Goal: Task Accomplishment & Management: Complete application form

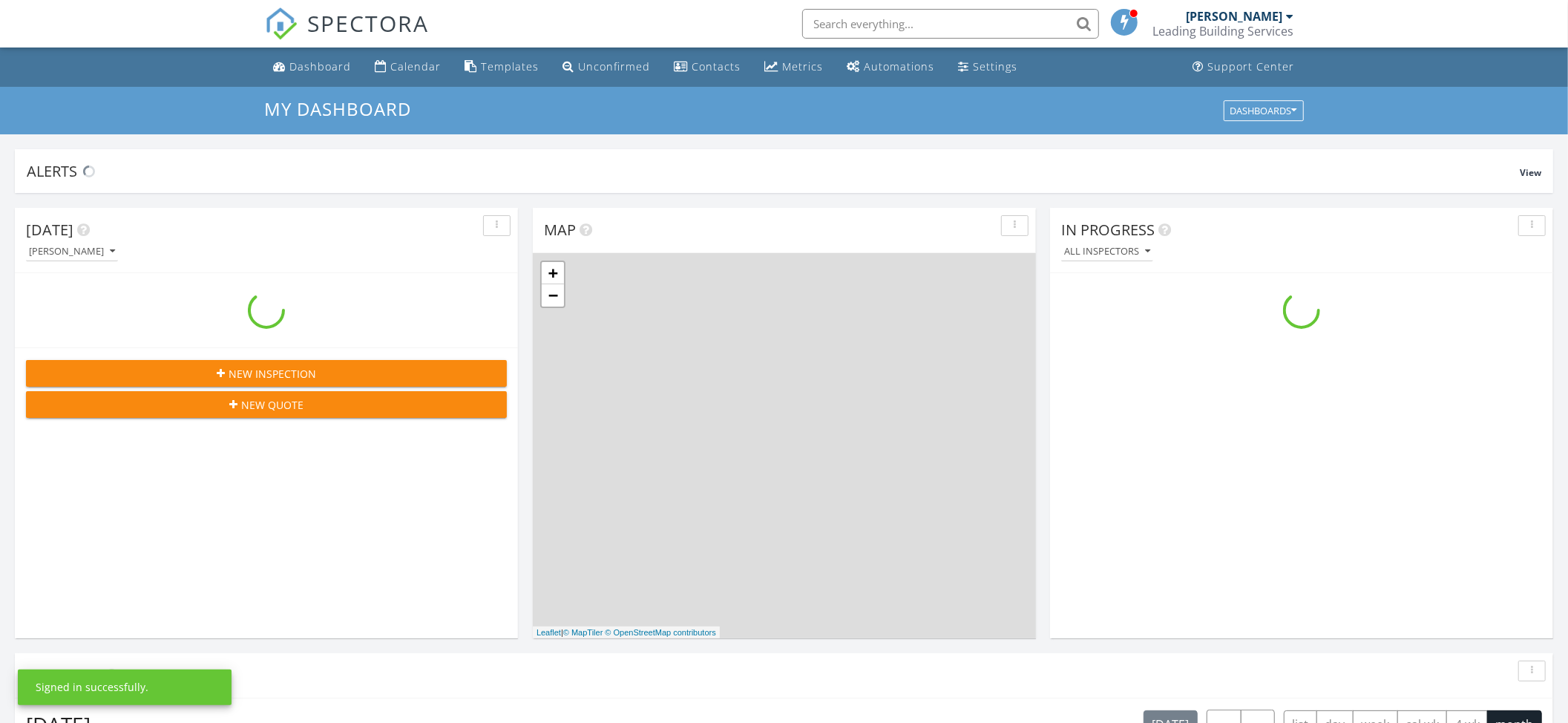
scroll to position [1382, 1599]
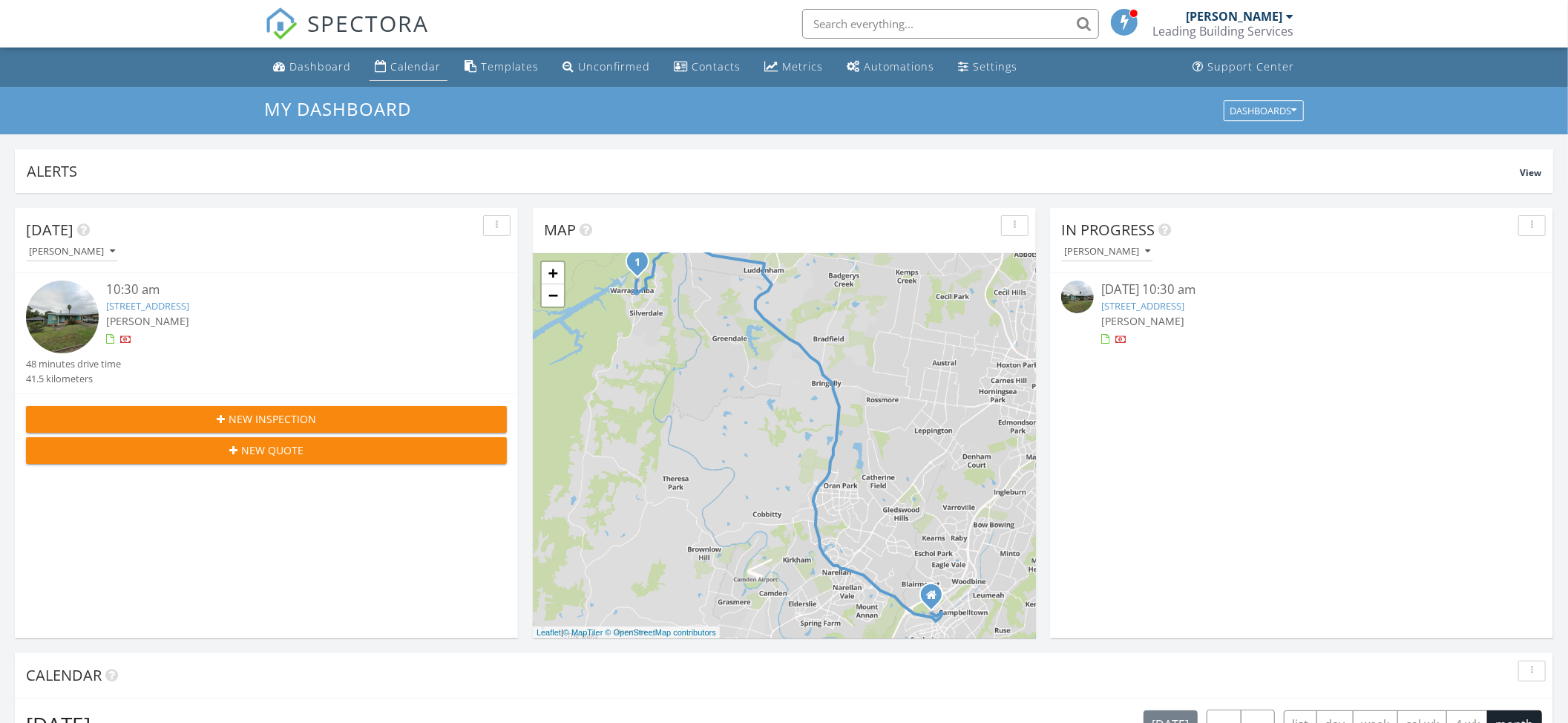
click at [402, 65] on div "Calendar" at bounding box center [416, 66] width 50 height 15
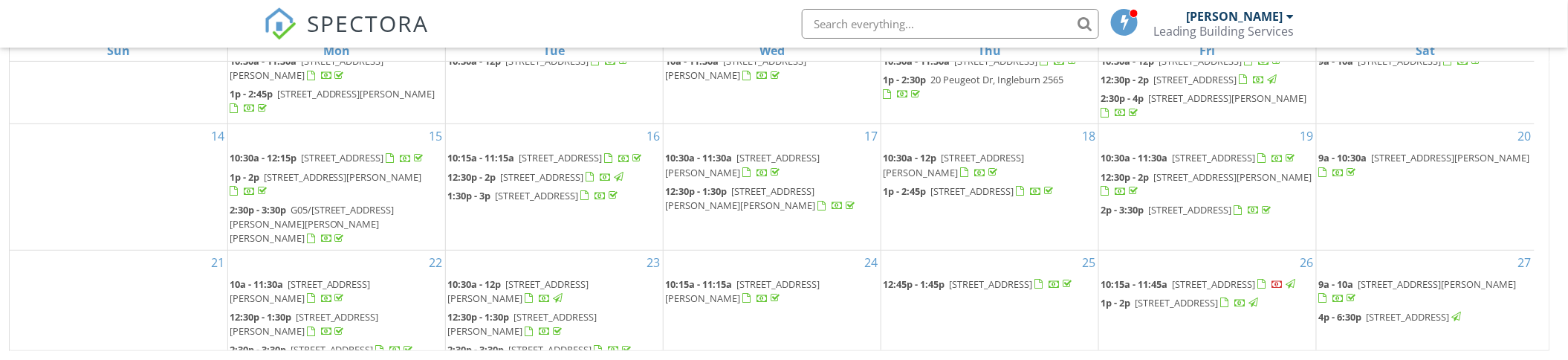
scroll to position [318, 0]
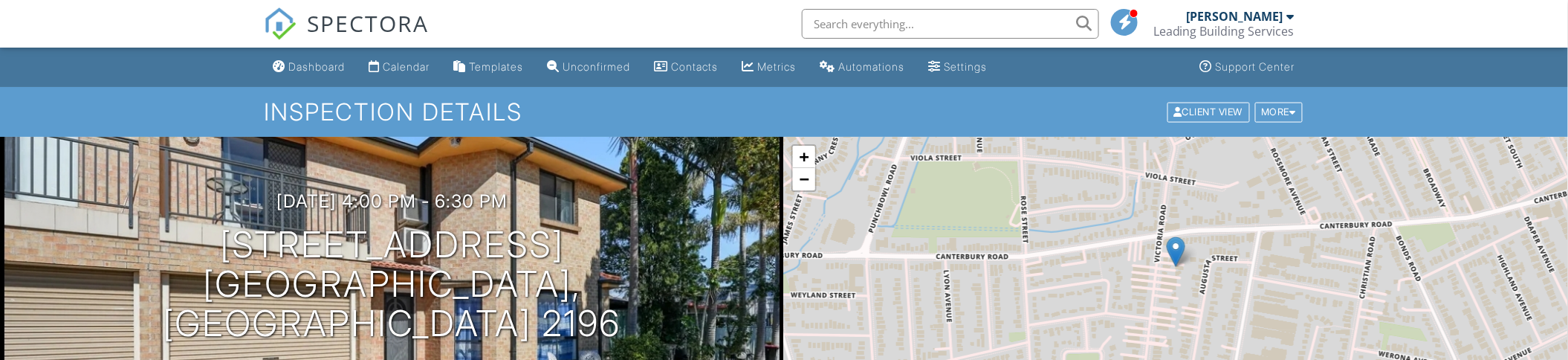
click at [1280, 122] on div "Client View More Property Details Reschedule Reorder / Copy Share Cancel Delete…" at bounding box center [1234, 112] width 139 height 23
click at [1279, 116] on div "More" at bounding box center [1279, 112] width 48 height 20
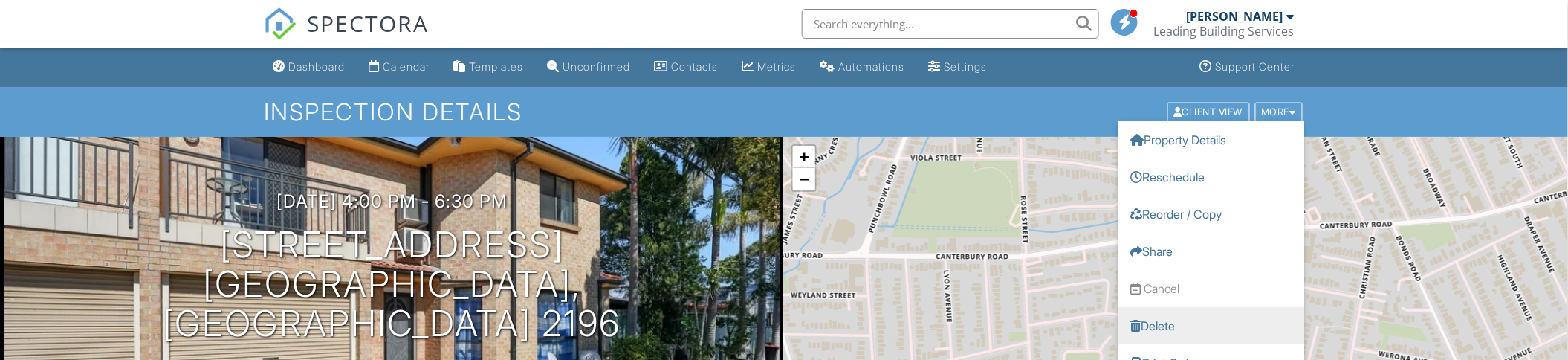
click at [1171, 330] on link "Delete" at bounding box center [1211, 325] width 186 height 37
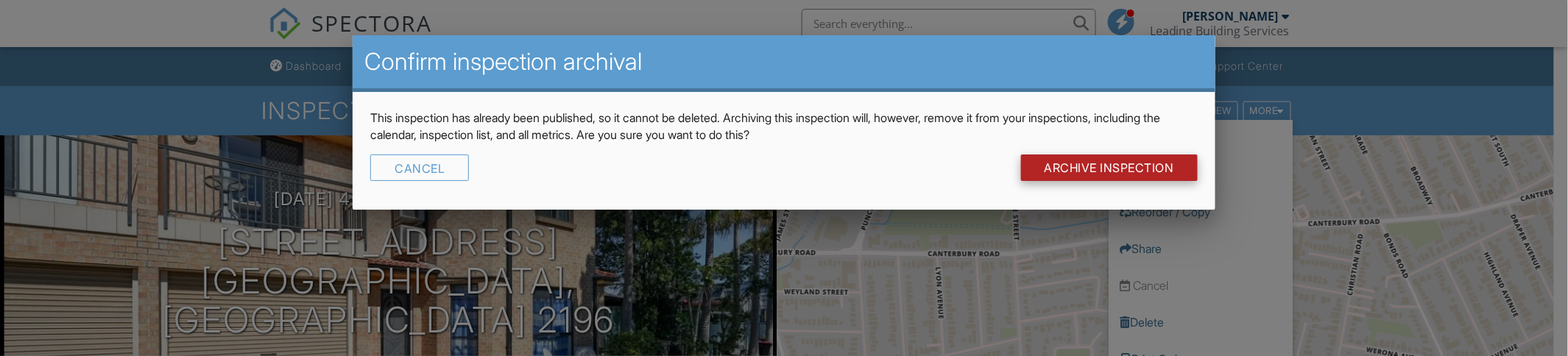
click at [1150, 165] on input "Archive Inspection" at bounding box center [1110, 168] width 177 height 27
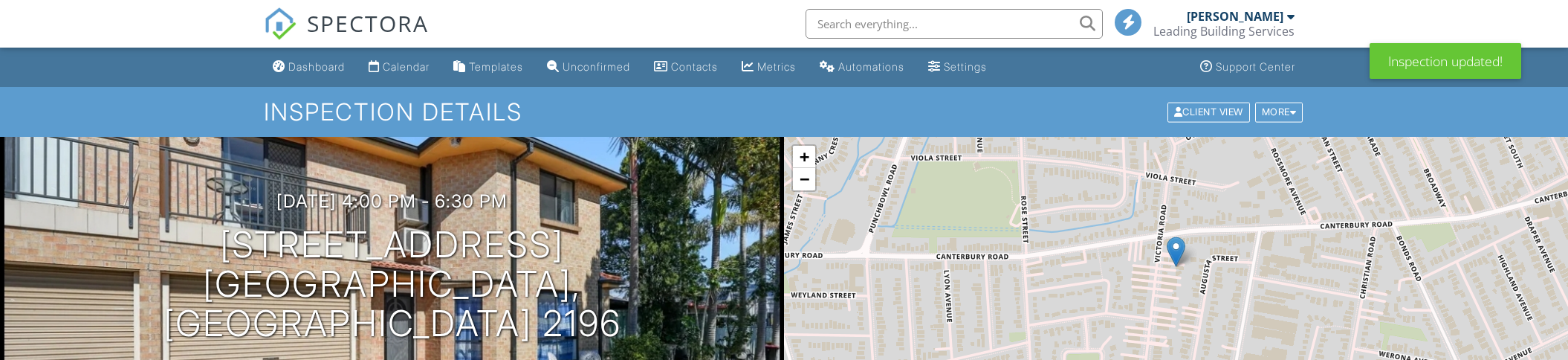
click at [304, 65] on div "Dashboard" at bounding box center [316, 66] width 56 height 13
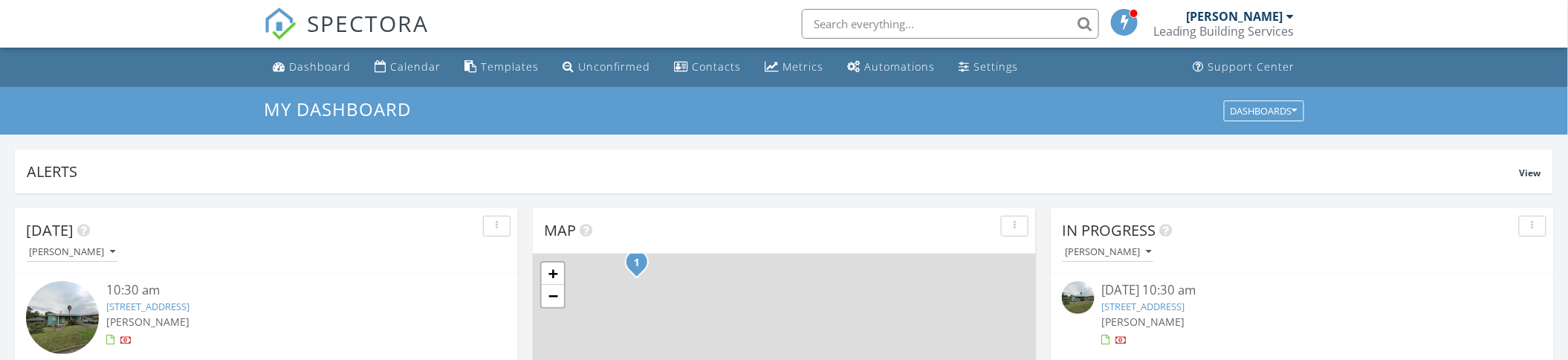
scroll to position [1384, 1599]
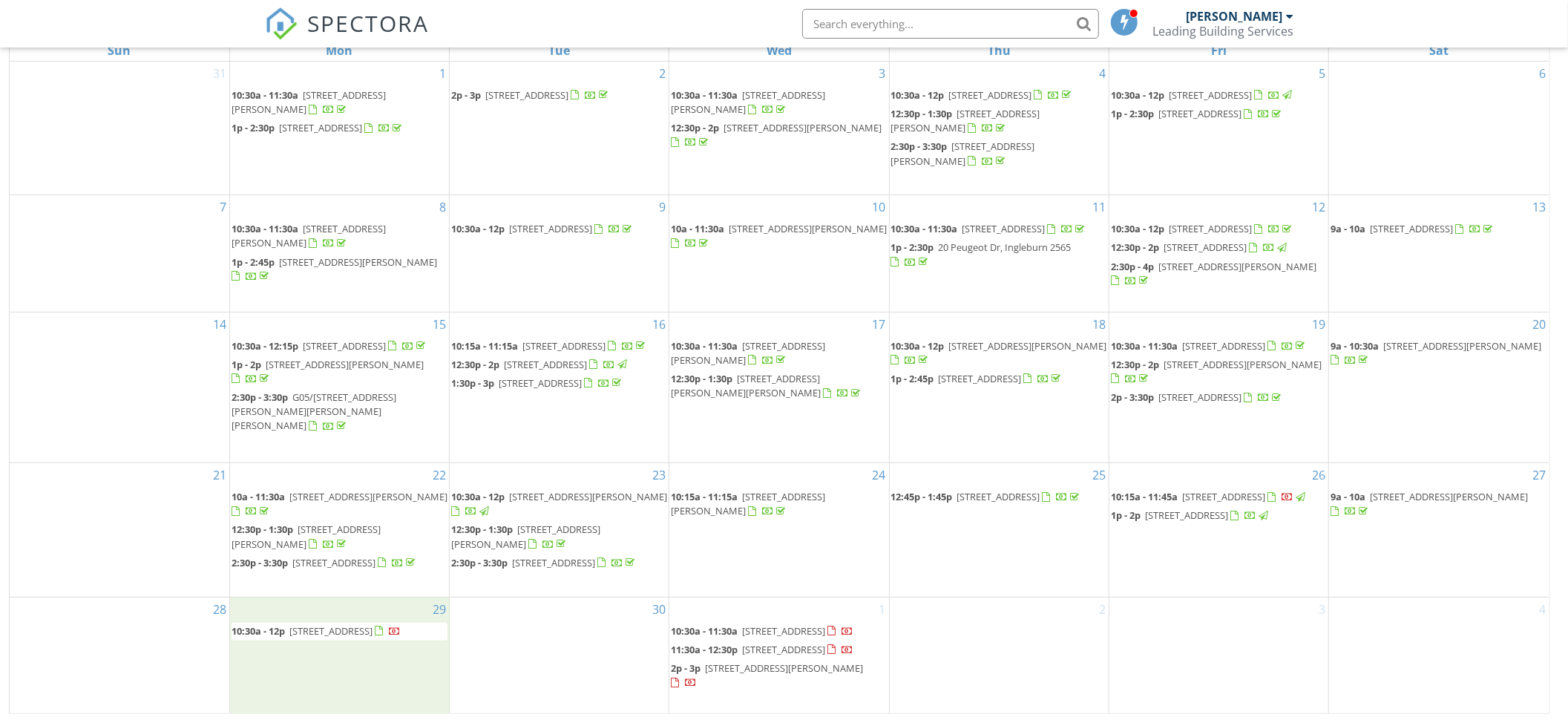
click at [356, 359] on div "29 10:30a - 12p 15 Ninth Street, Warragamba 2752" at bounding box center [340, 656] width 219 height 116
click at [357, 359] on link "Inspection" at bounding box center [338, 627] width 77 height 24
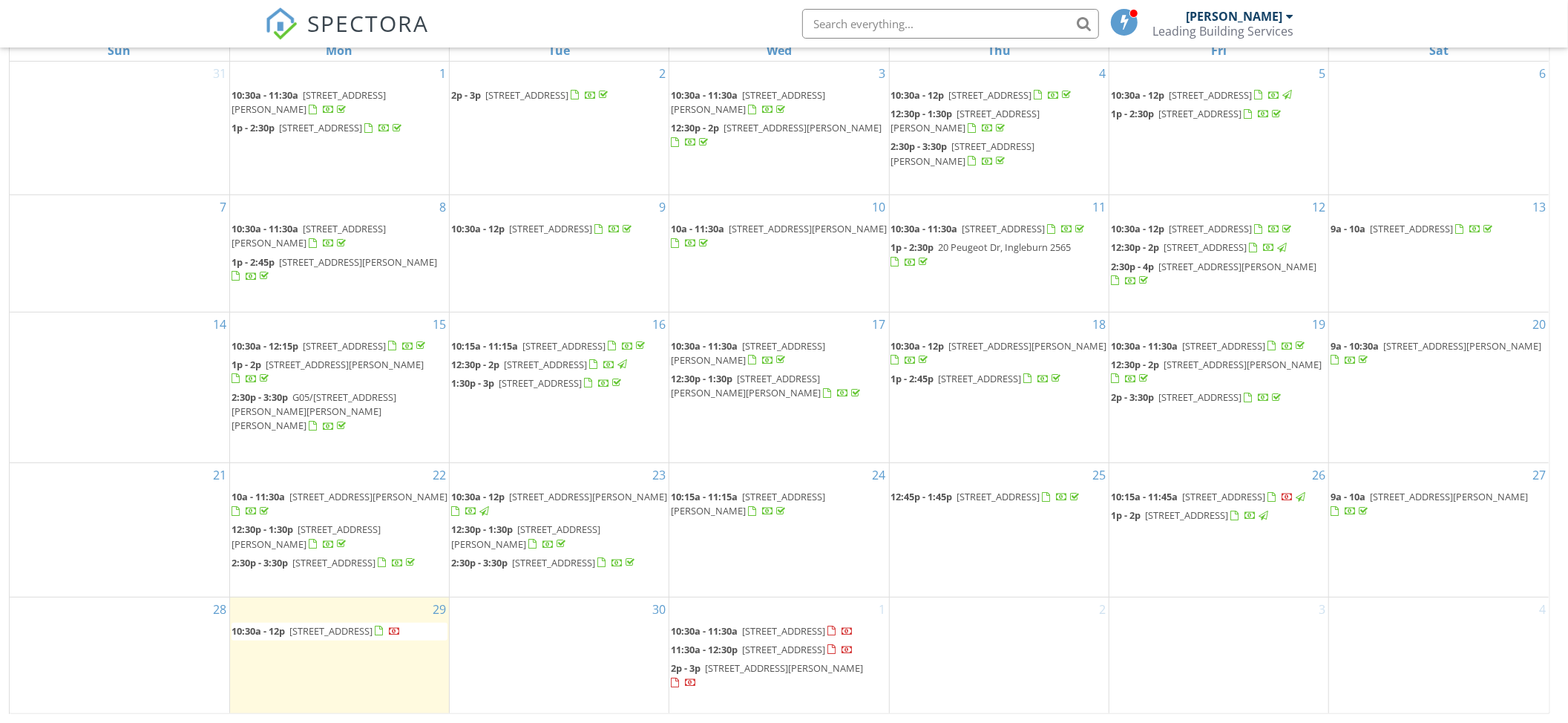
click at [598, 359] on span "7/17 Wallace Street, Granville 2142" at bounding box center [526, 537] width 149 height 27
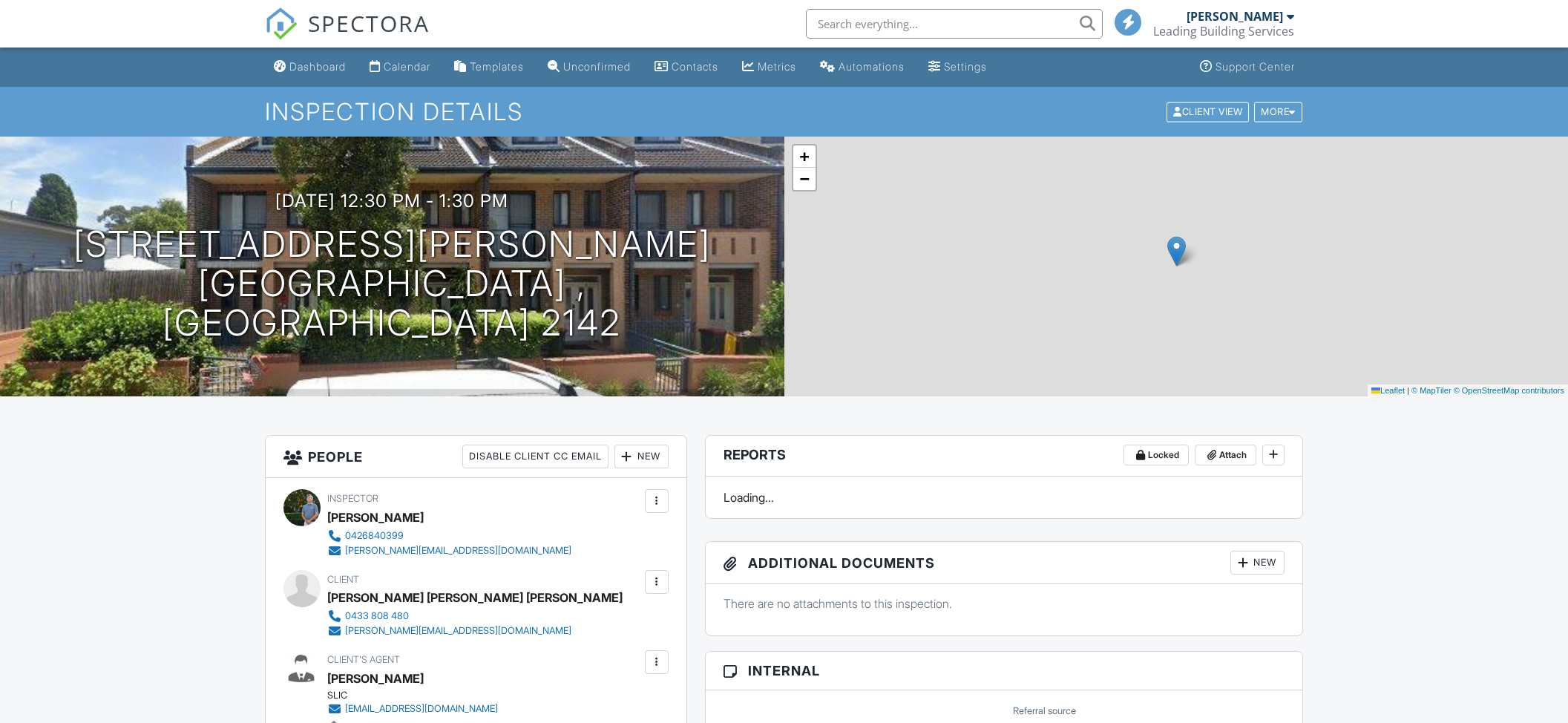
click at [1286, 106] on div "More" at bounding box center [1278, 111] width 48 height 20
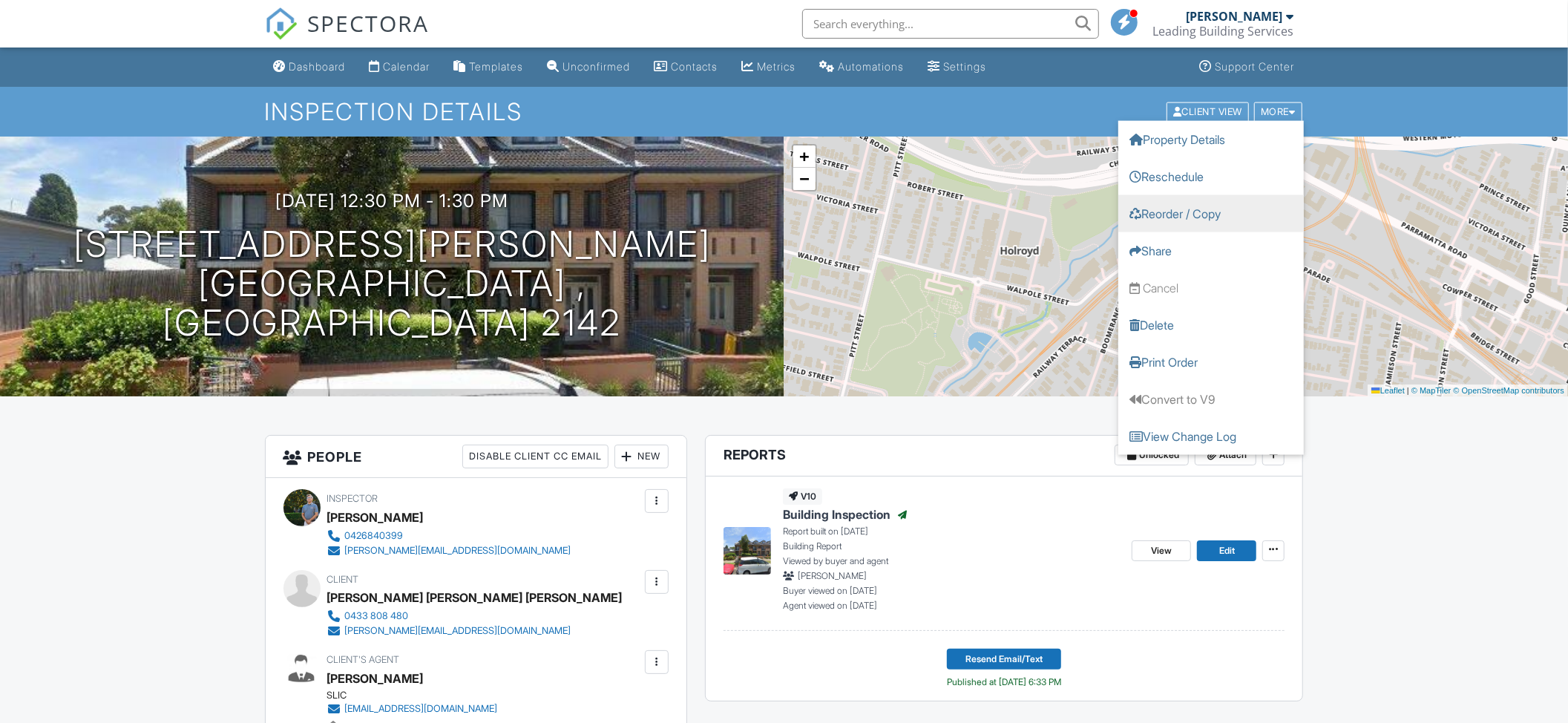
click at [1164, 211] on link "Reorder / Copy" at bounding box center [1212, 213] width 186 height 37
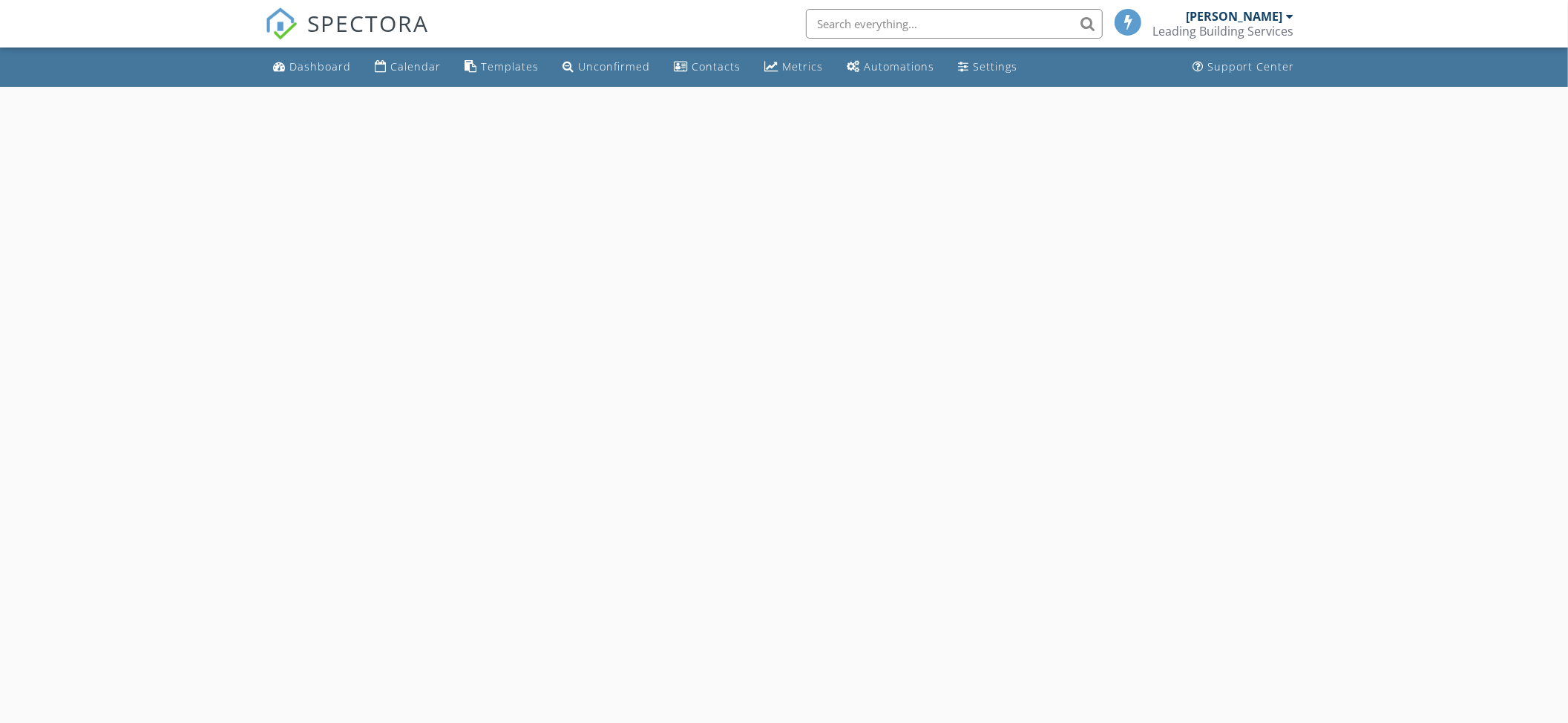
select select "8"
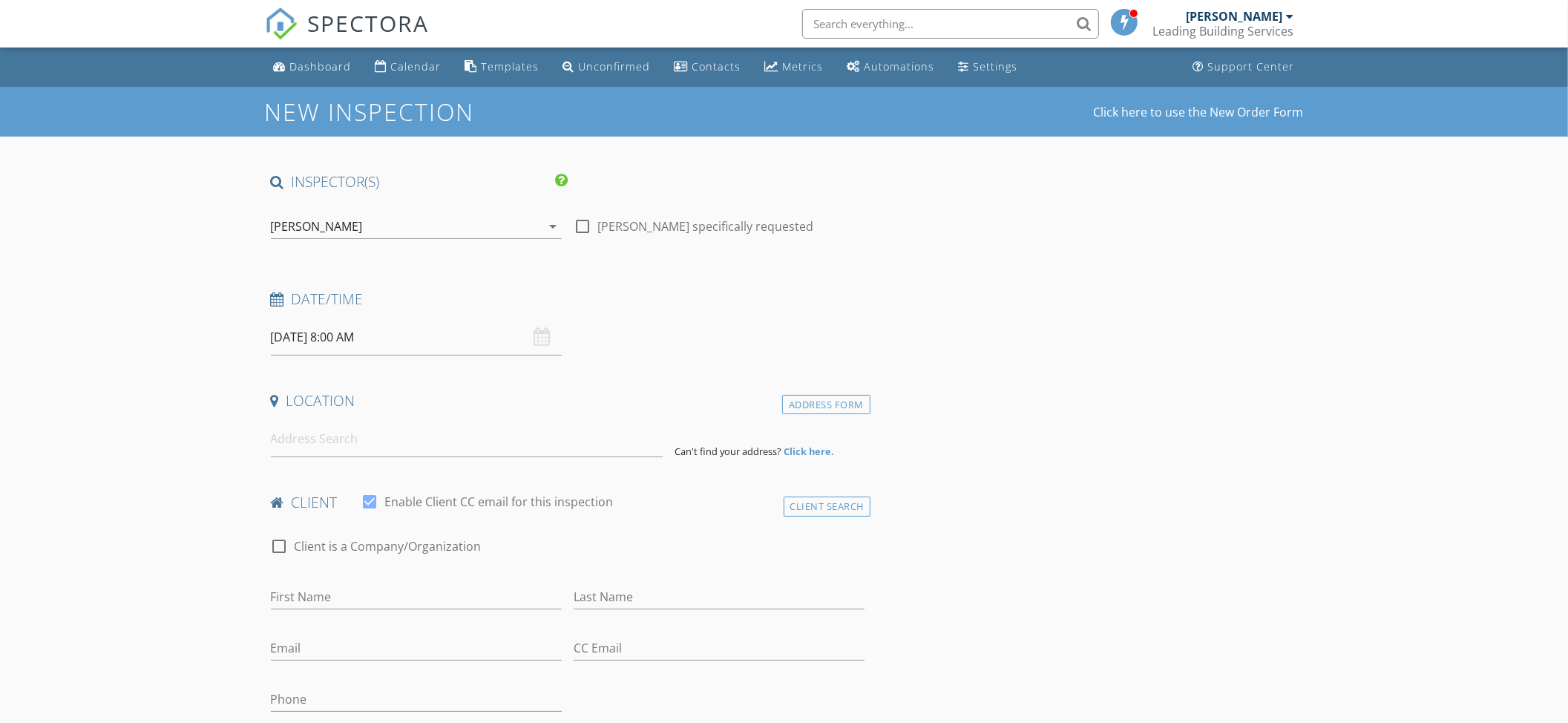
type input "[PERSON_NAME] [PERSON_NAME]"
type input "Yehia"
type input "[PERSON_NAME][EMAIL_ADDRESS][DOMAIN_NAME]"
type input "0433 808 480"
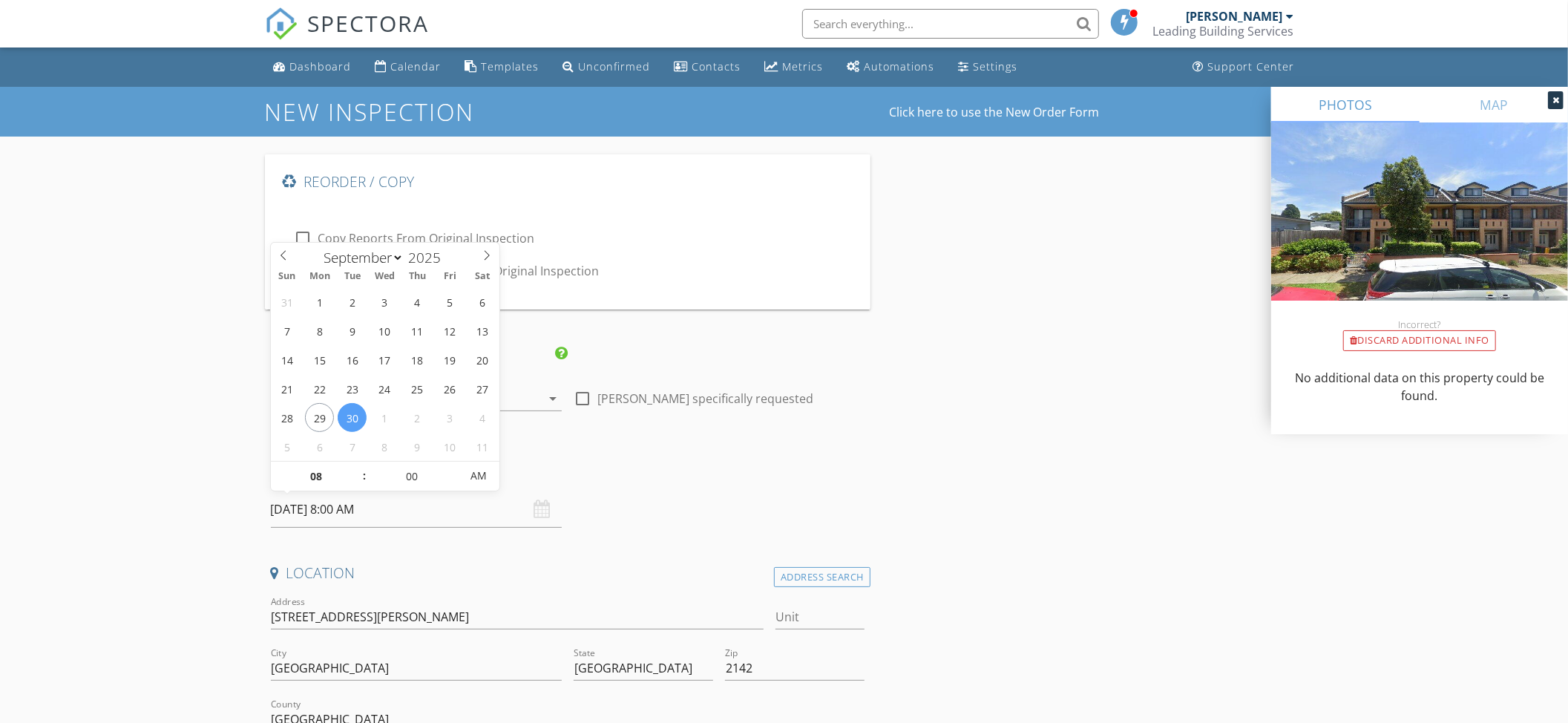
click at [318, 511] on input "30/09/2025 8:00 AM" at bounding box center [416, 510] width 291 height 37
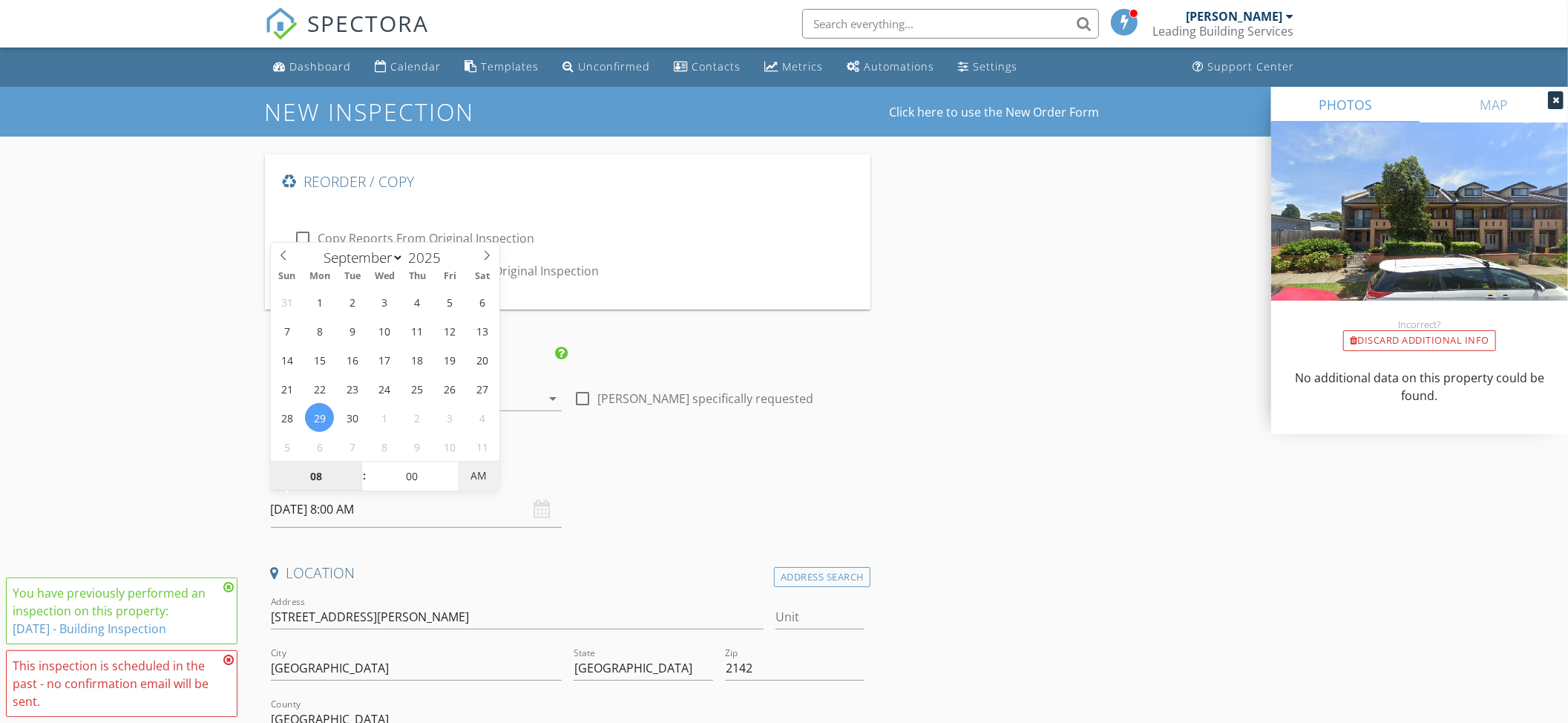
type input "29/09/2025 8:00 PM"
click at [467, 476] on span "AM" at bounding box center [478, 476] width 41 height 30
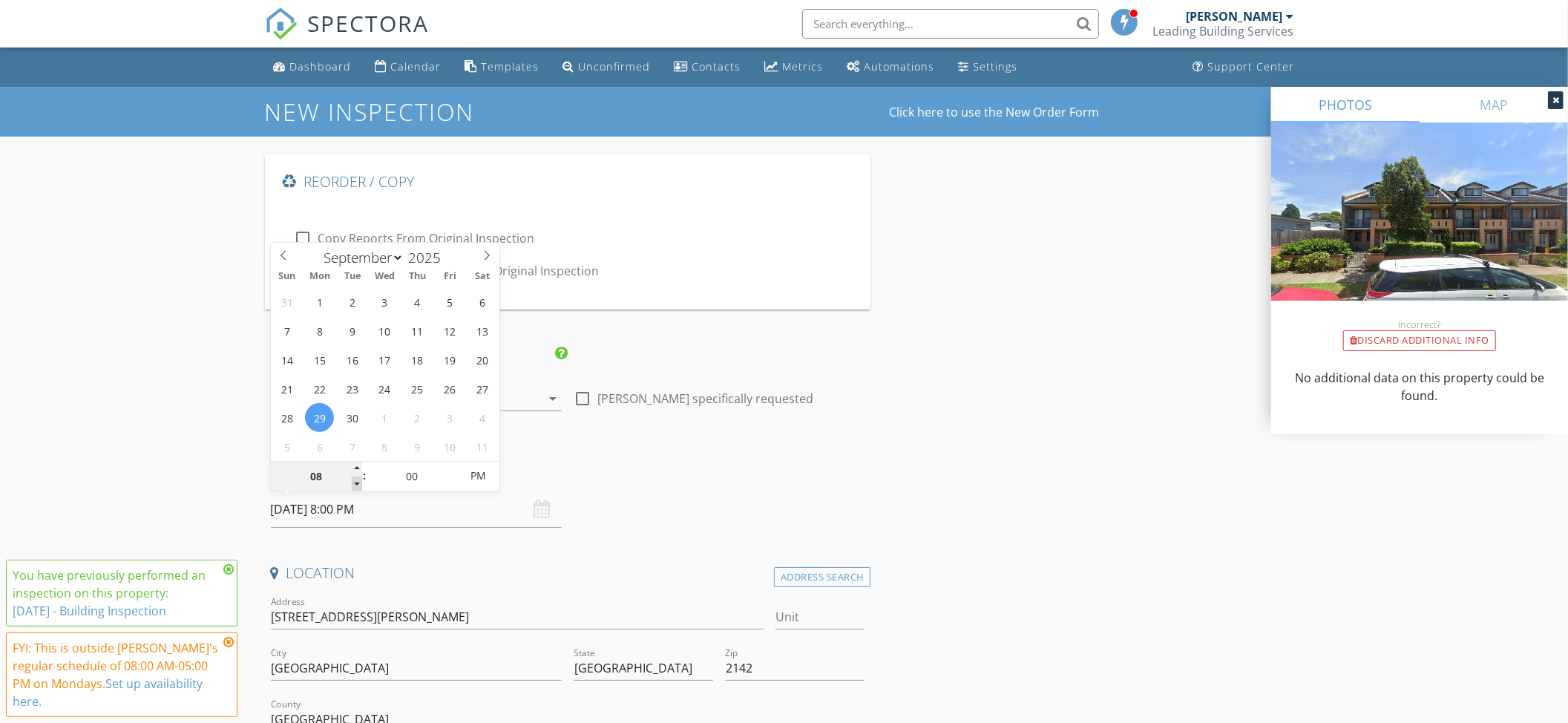
type input "07"
type input "29/09/2025 7:00 PM"
click at [357, 485] on span at bounding box center [356, 484] width 11 height 15
type input "06"
type input "29/09/2025 6:00 PM"
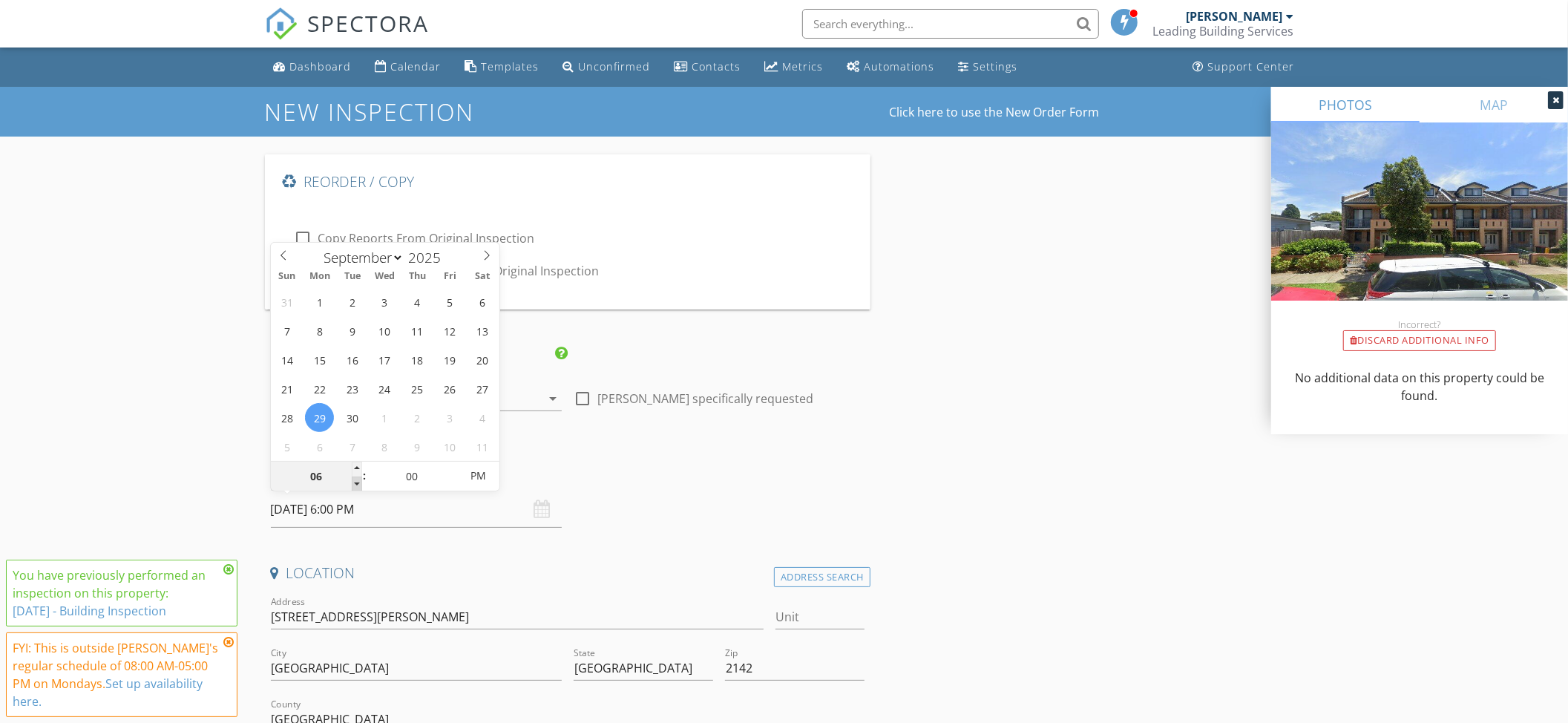
click at [357, 485] on span at bounding box center [356, 484] width 11 height 15
type input "05"
type input "29/09/2025 5:00 PM"
click at [357, 485] on span at bounding box center [356, 484] width 11 height 15
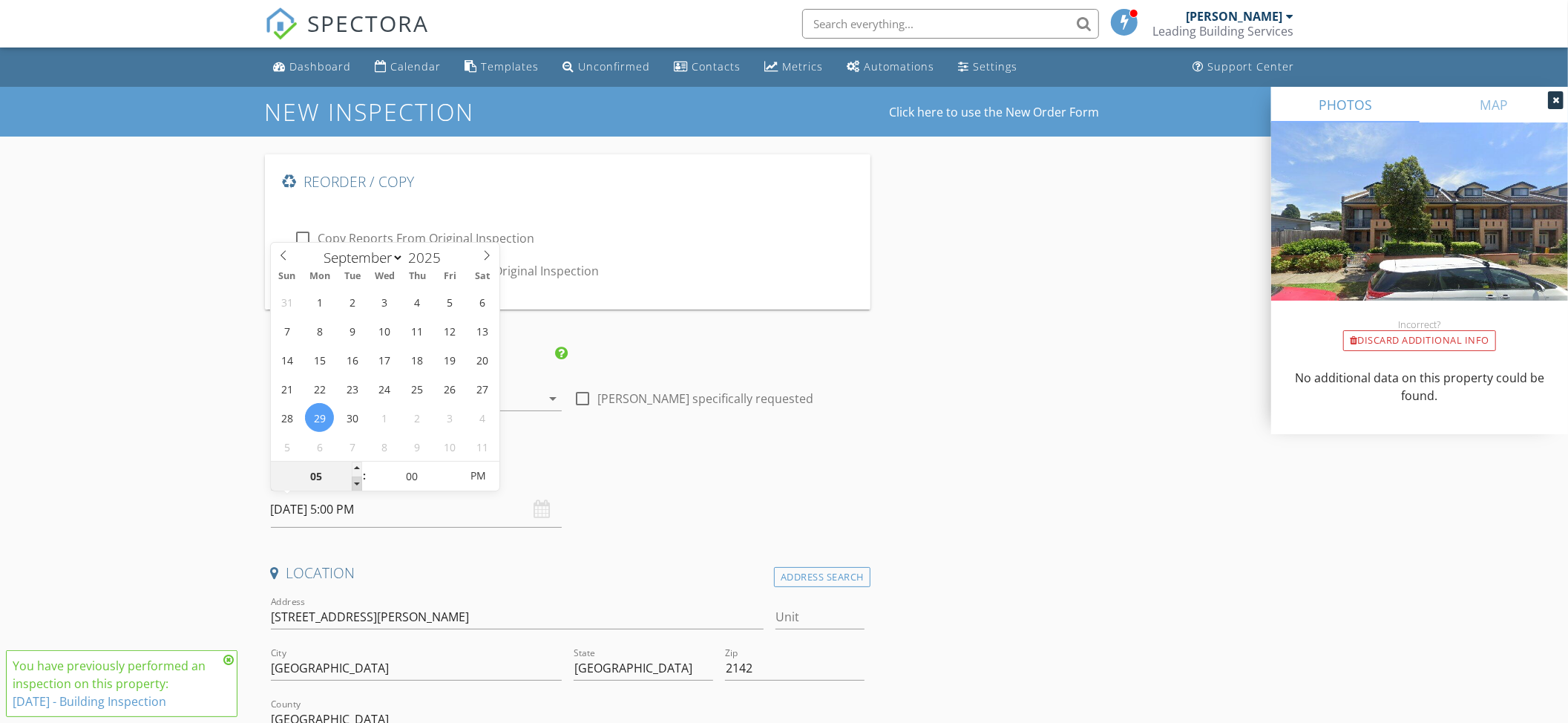
type input "04"
type input "[DATE] 4:00 PM"
click at [357, 485] on span at bounding box center [356, 484] width 11 height 15
type input "03"
type input "[DATE] 3:00 PM"
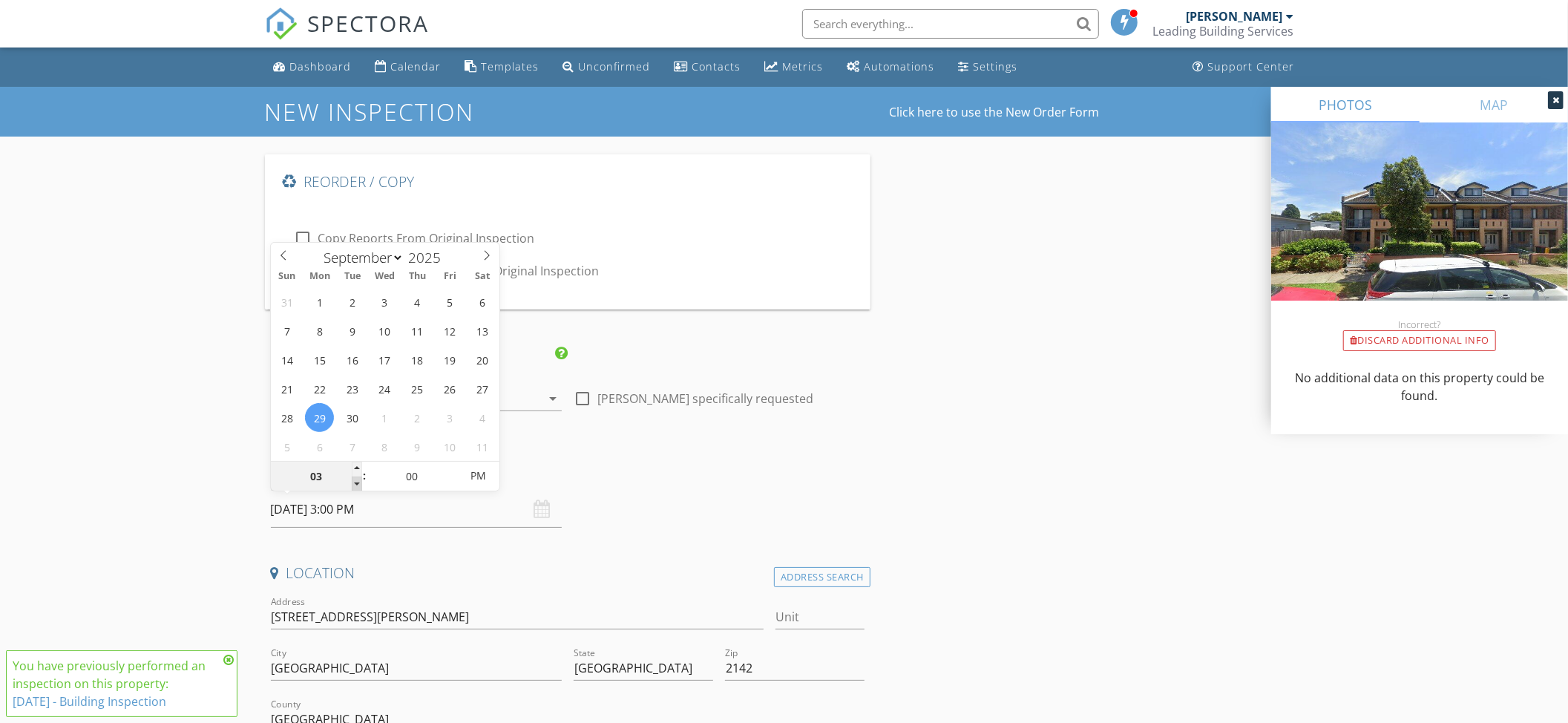
click at [357, 483] on span at bounding box center [356, 484] width 11 height 15
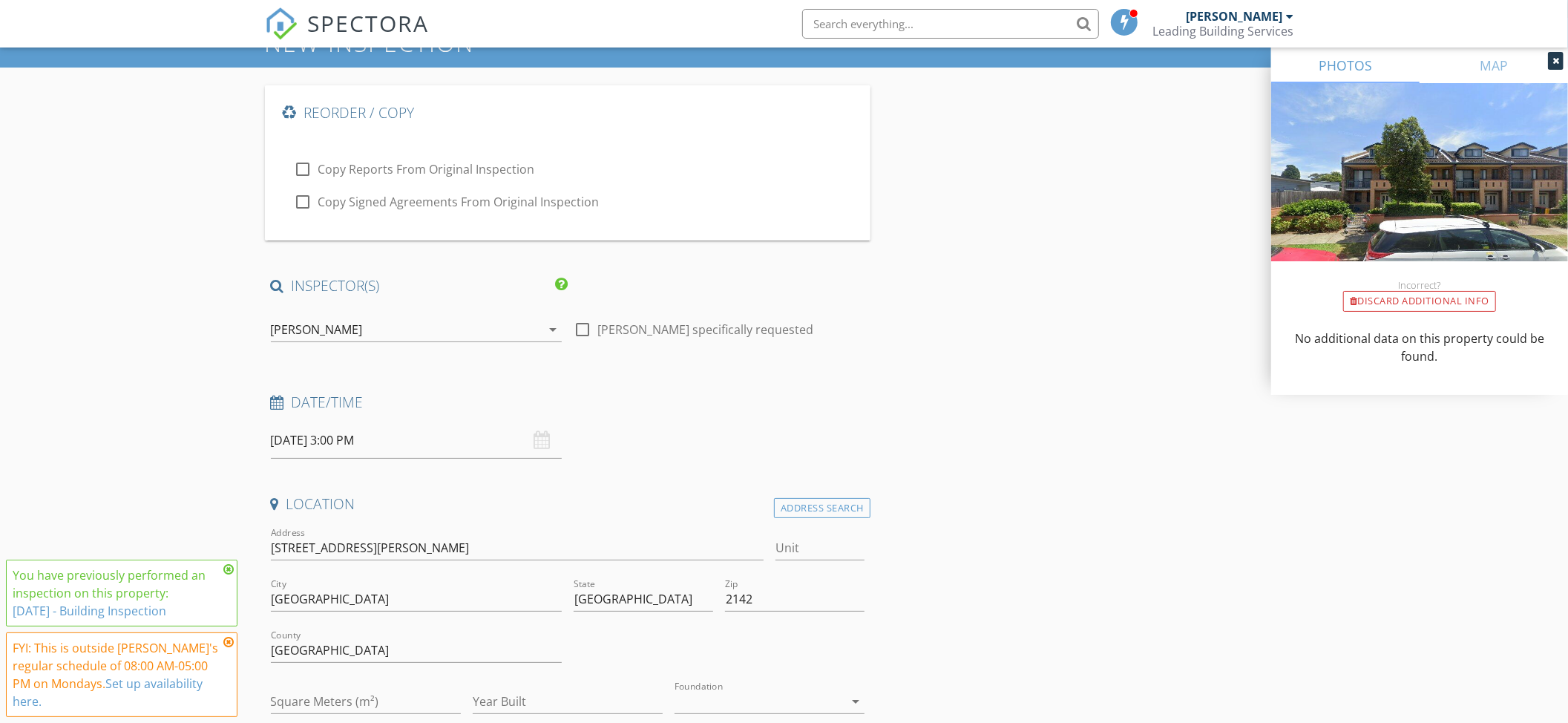
scroll to position [99, 0]
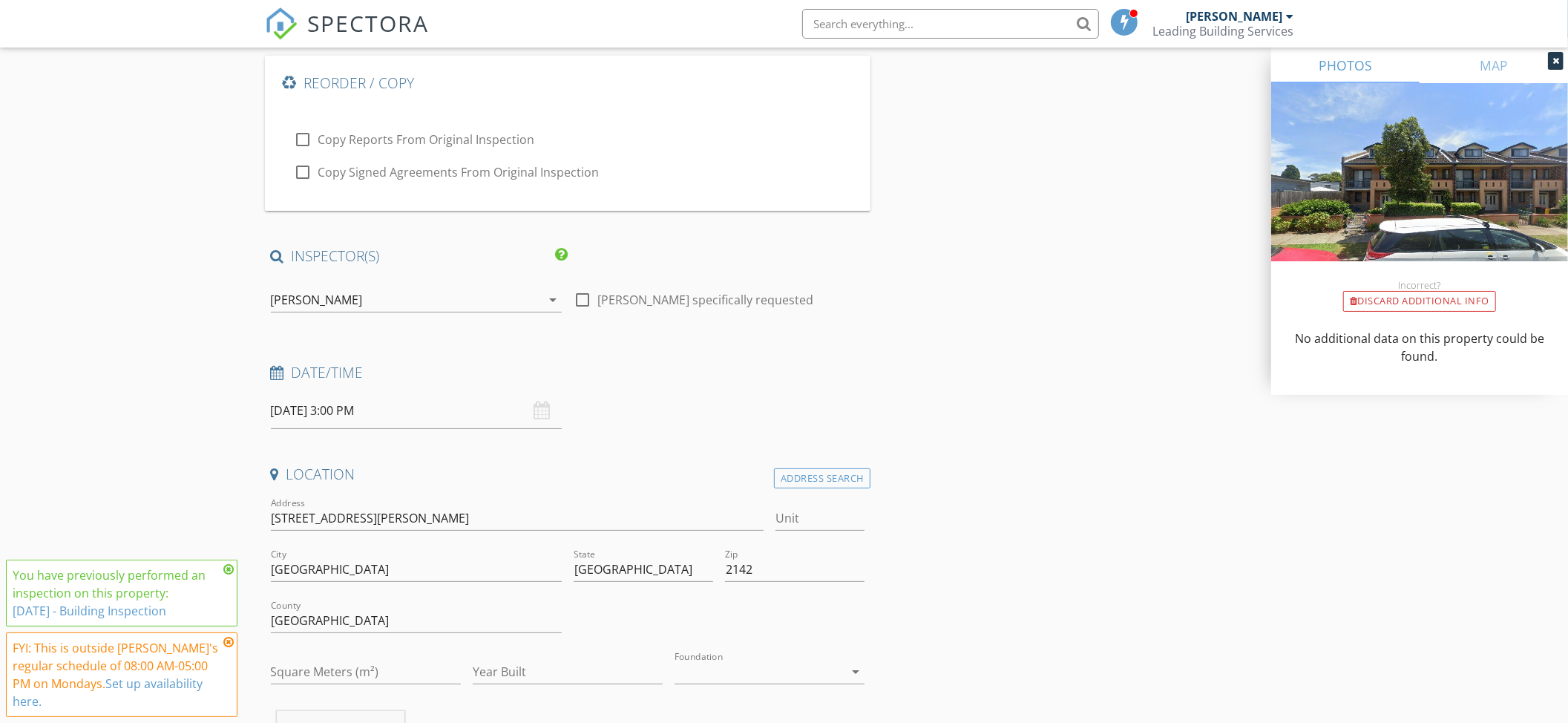
click at [231, 576] on icon at bounding box center [229, 570] width 11 height 12
click at [229, 648] on icon at bounding box center [229, 643] width 11 height 12
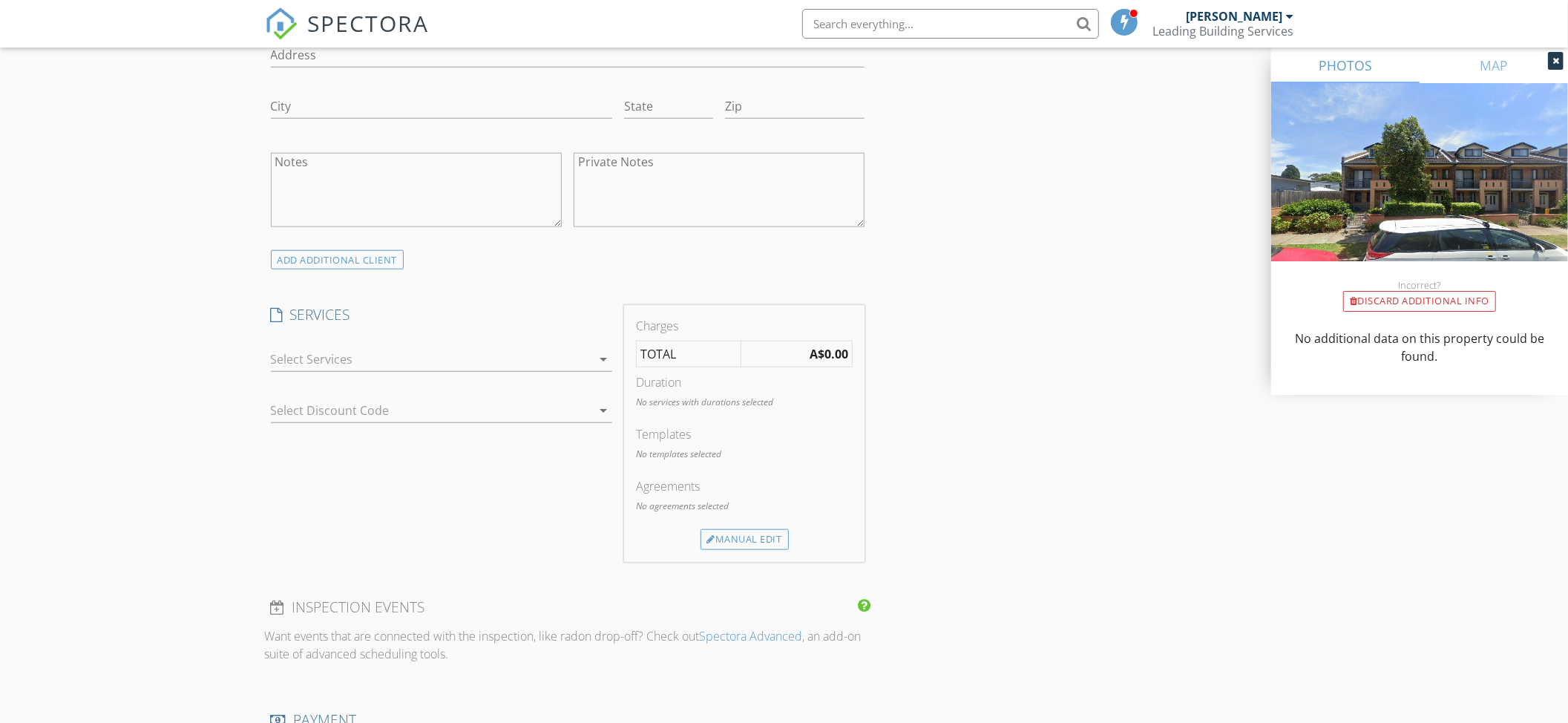
scroll to position [1188, 0]
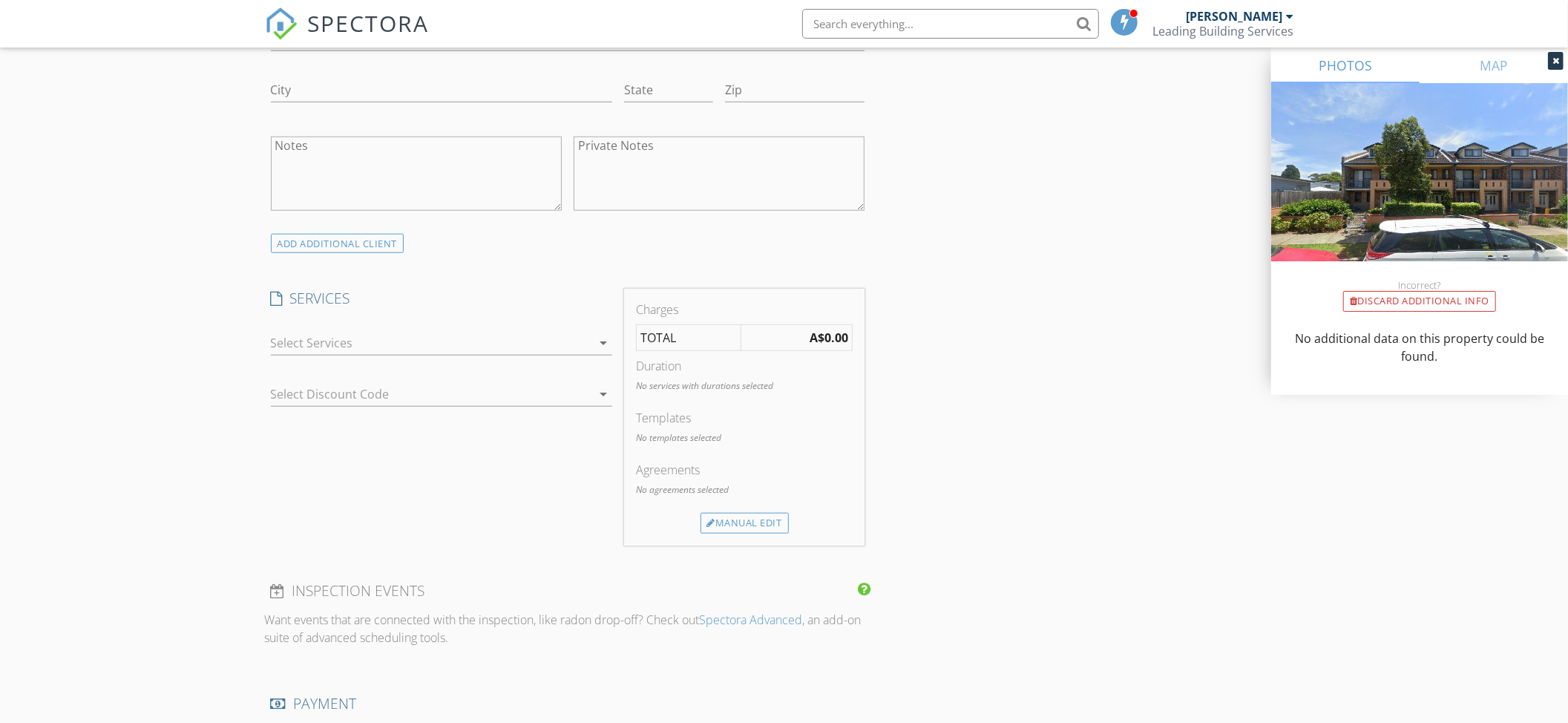
click at [306, 349] on div at bounding box center [431, 343] width 321 height 24
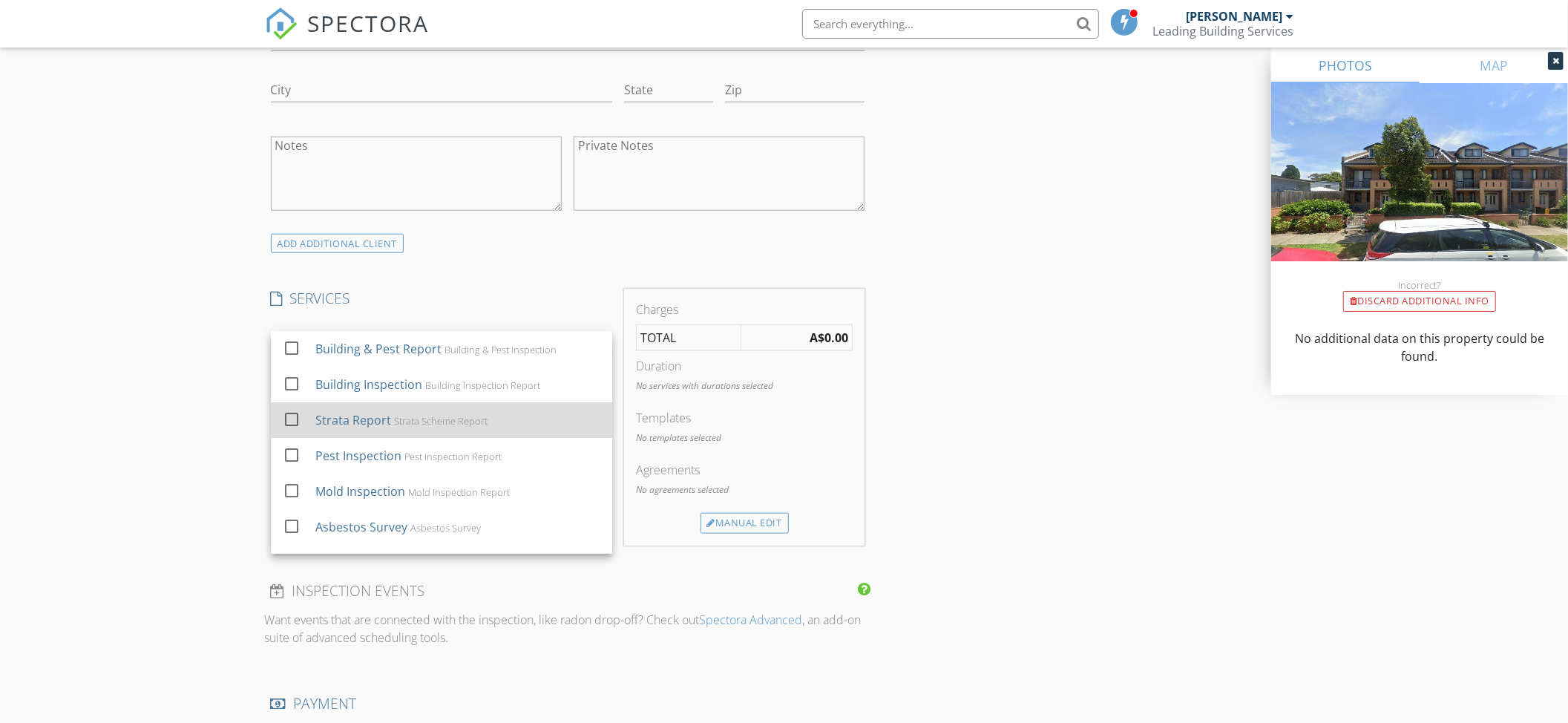
click at [288, 424] on div at bounding box center [292, 419] width 25 height 25
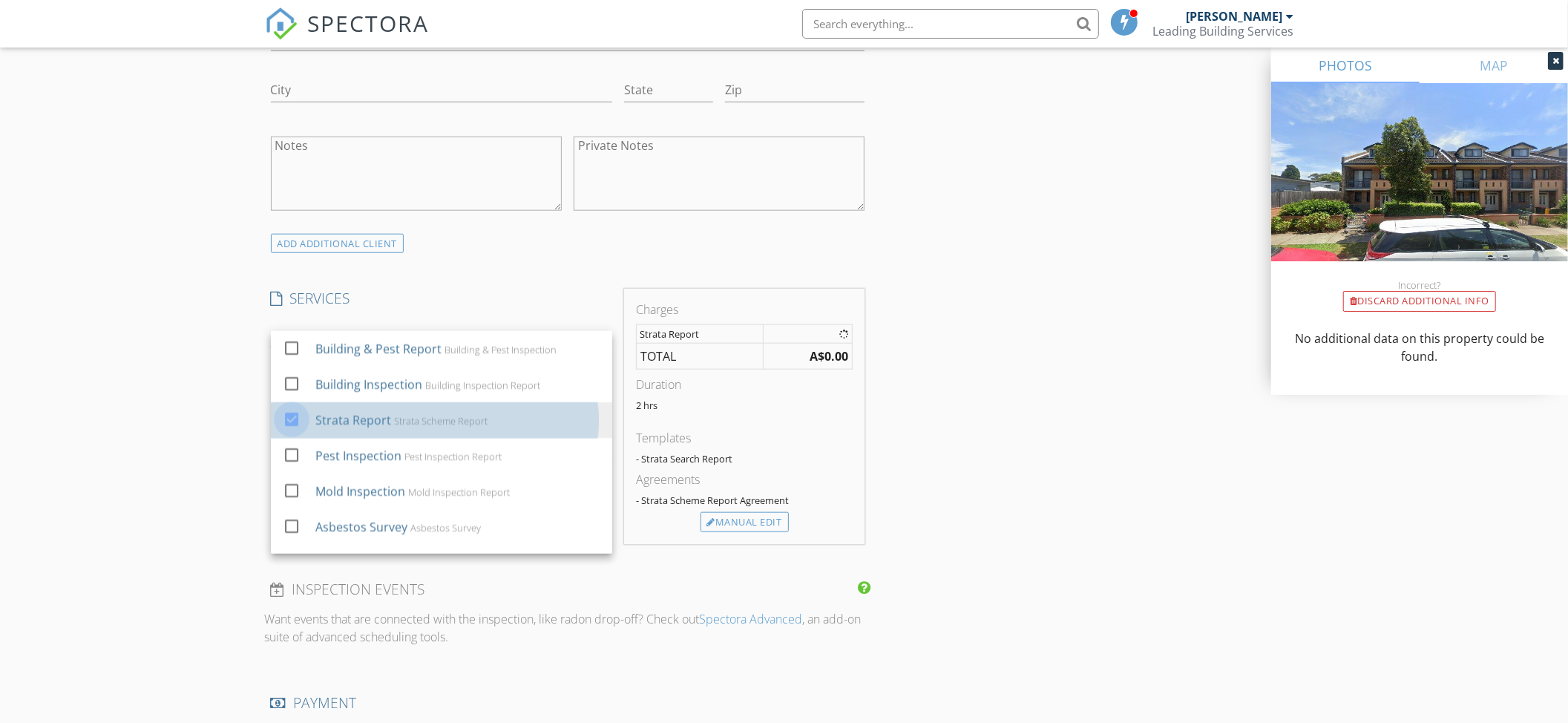
click at [268, 431] on div "Select Discount Code arrow_drop_down" at bounding box center [442, 449] width 354 height 48
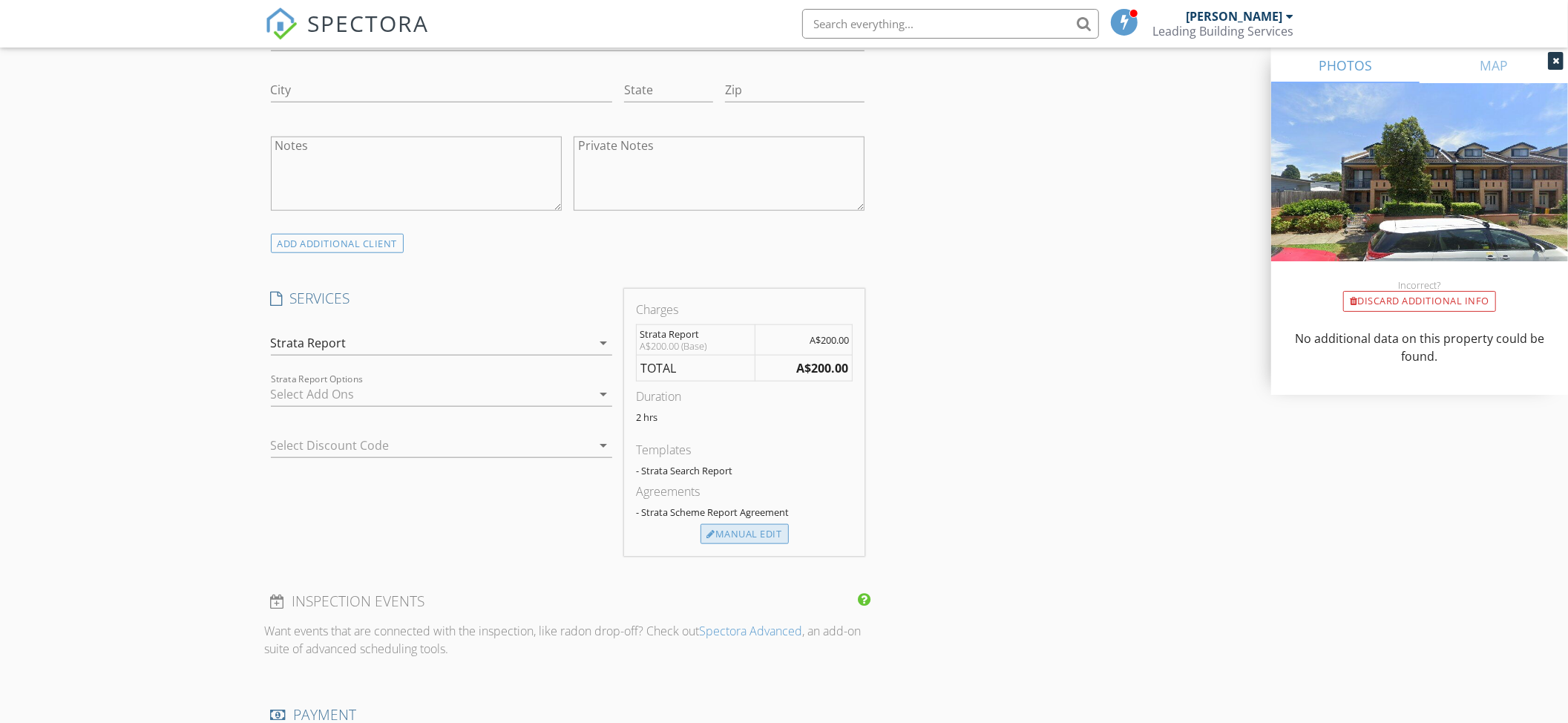
click at [717, 539] on div "Manual Edit" at bounding box center [744, 534] width 88 height 20
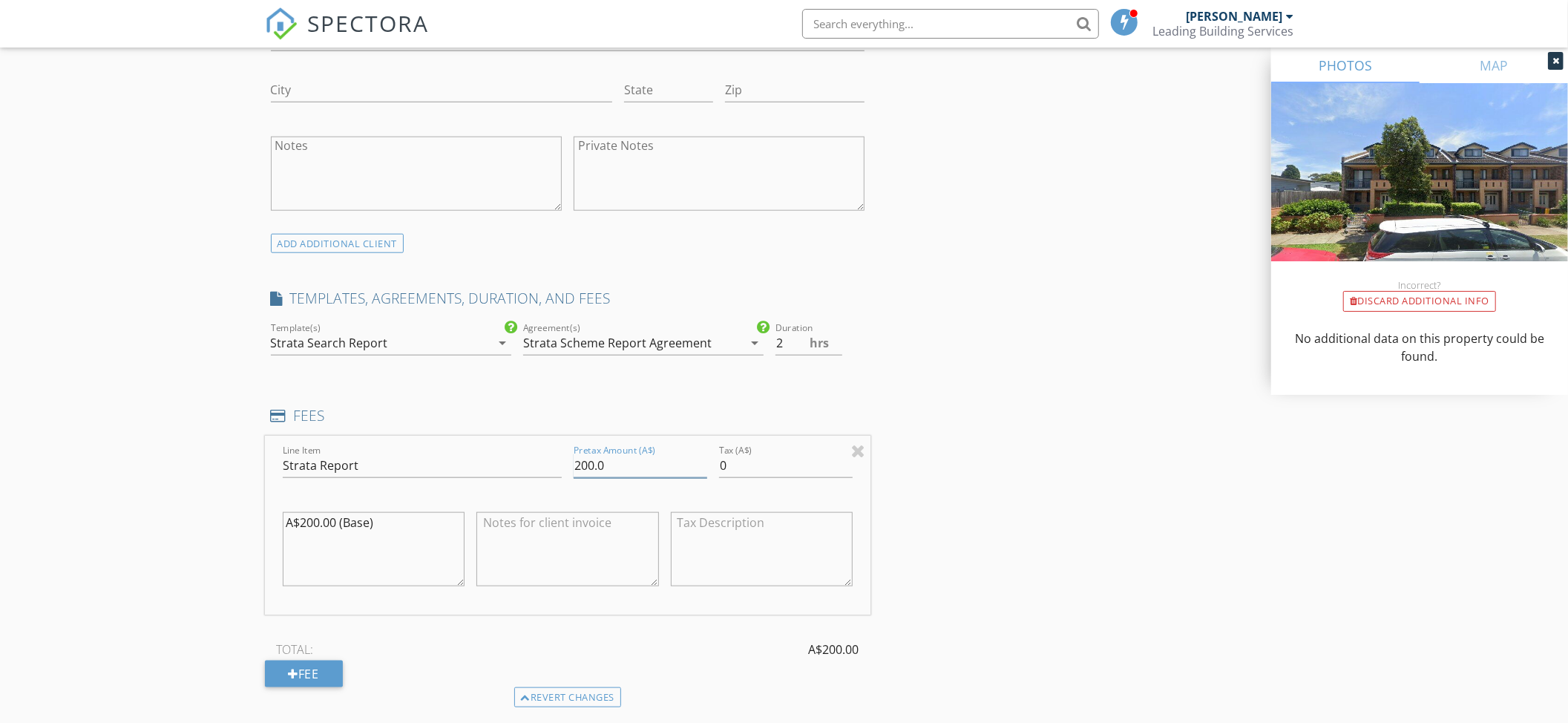
click at [586, 471] on input "200.0" at bounding box center [640, 465] width 134 height 24
type input "220.0"
type input "22"
click at [310, 530] on textarea "A$200.00 (Base)" at bounding box center [374, 550] width 183 height 75
type textarea "A$220.00 (Base)"
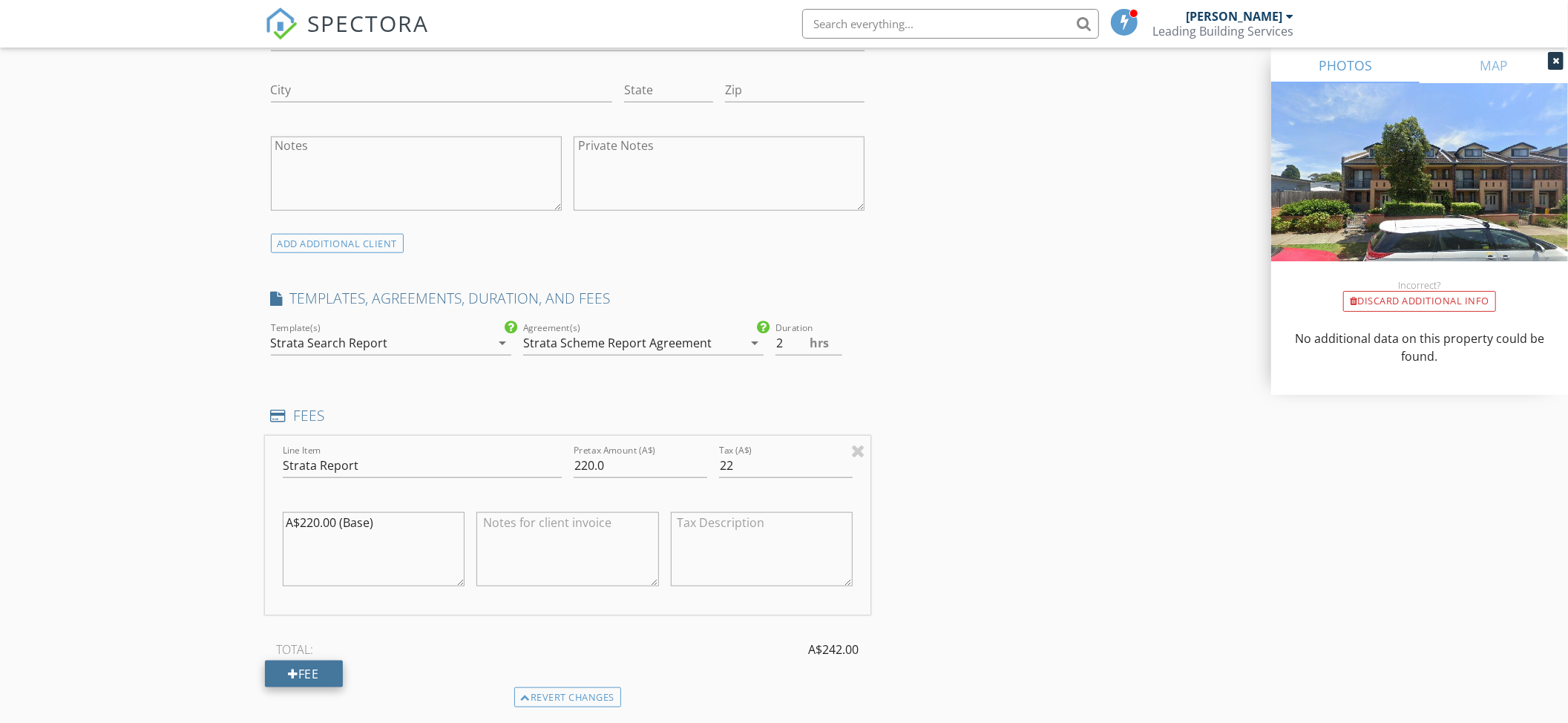
click at [313, 672] on div "Fee" at bounding box center [304, 675] width 77 height 27
click at [313, 667] on input "Line Item" at bounding box center [422, 668] width 279 height 24
type input "Strata Management Fee"
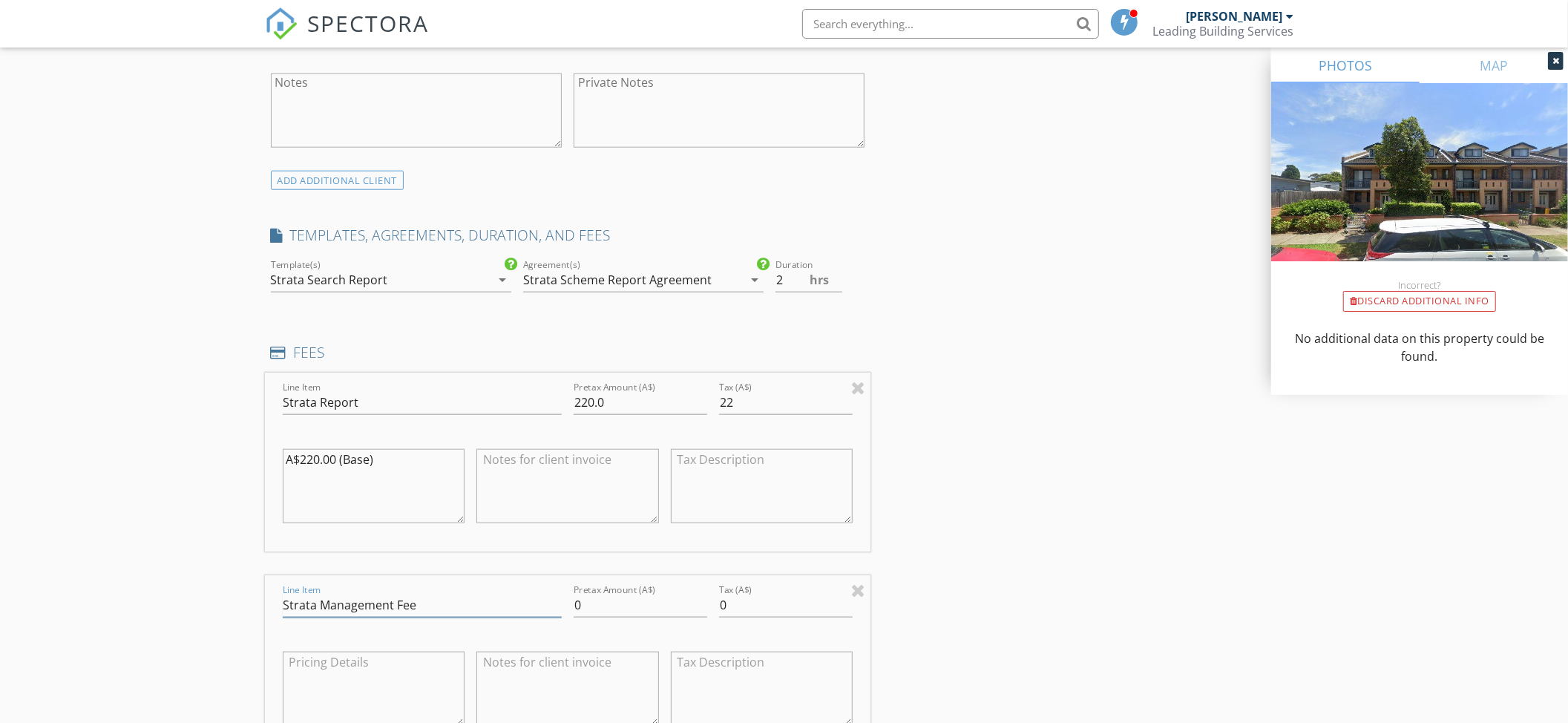
scroll to position [1287, 0]
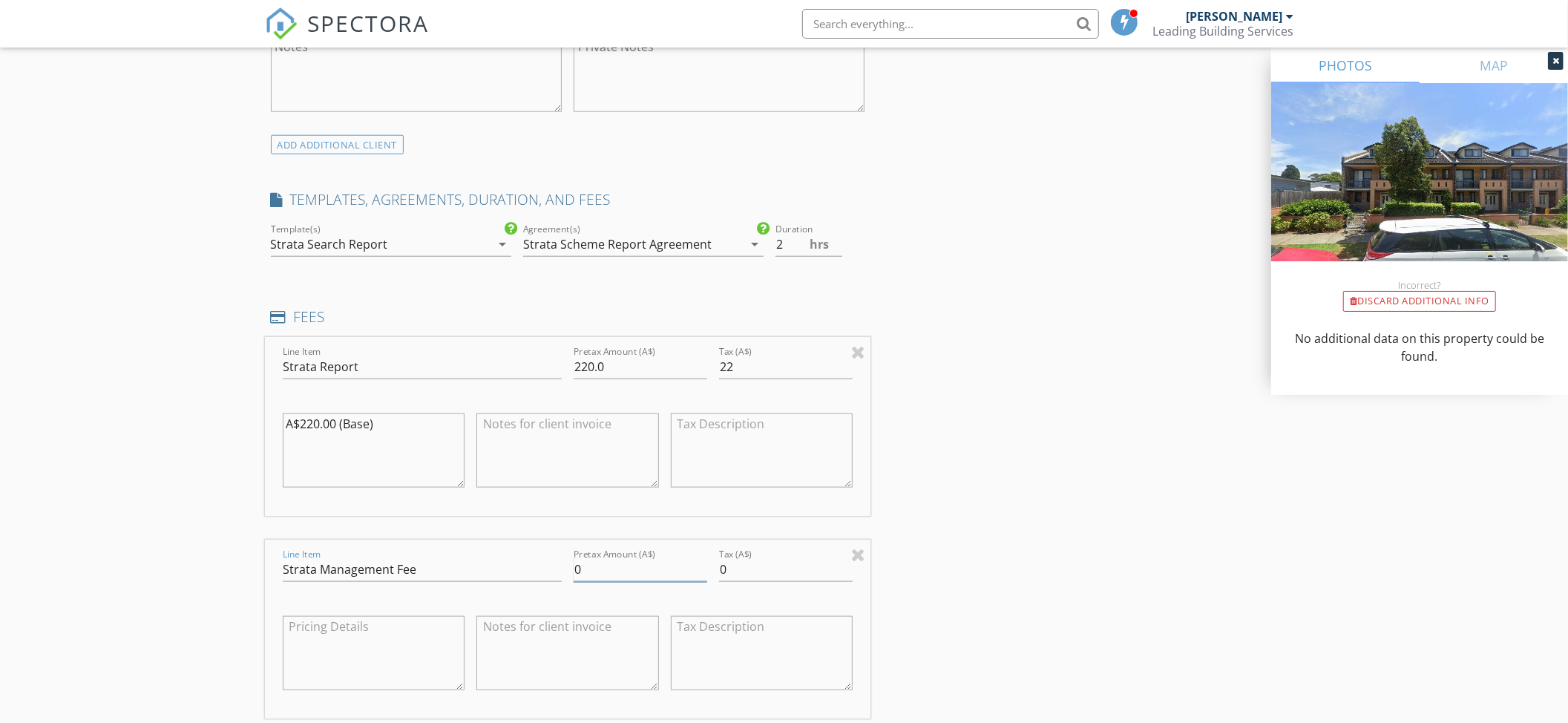
click at [573, 582] on input "0" at bounding box center [640, 570] width 134 height 24
type input "120"
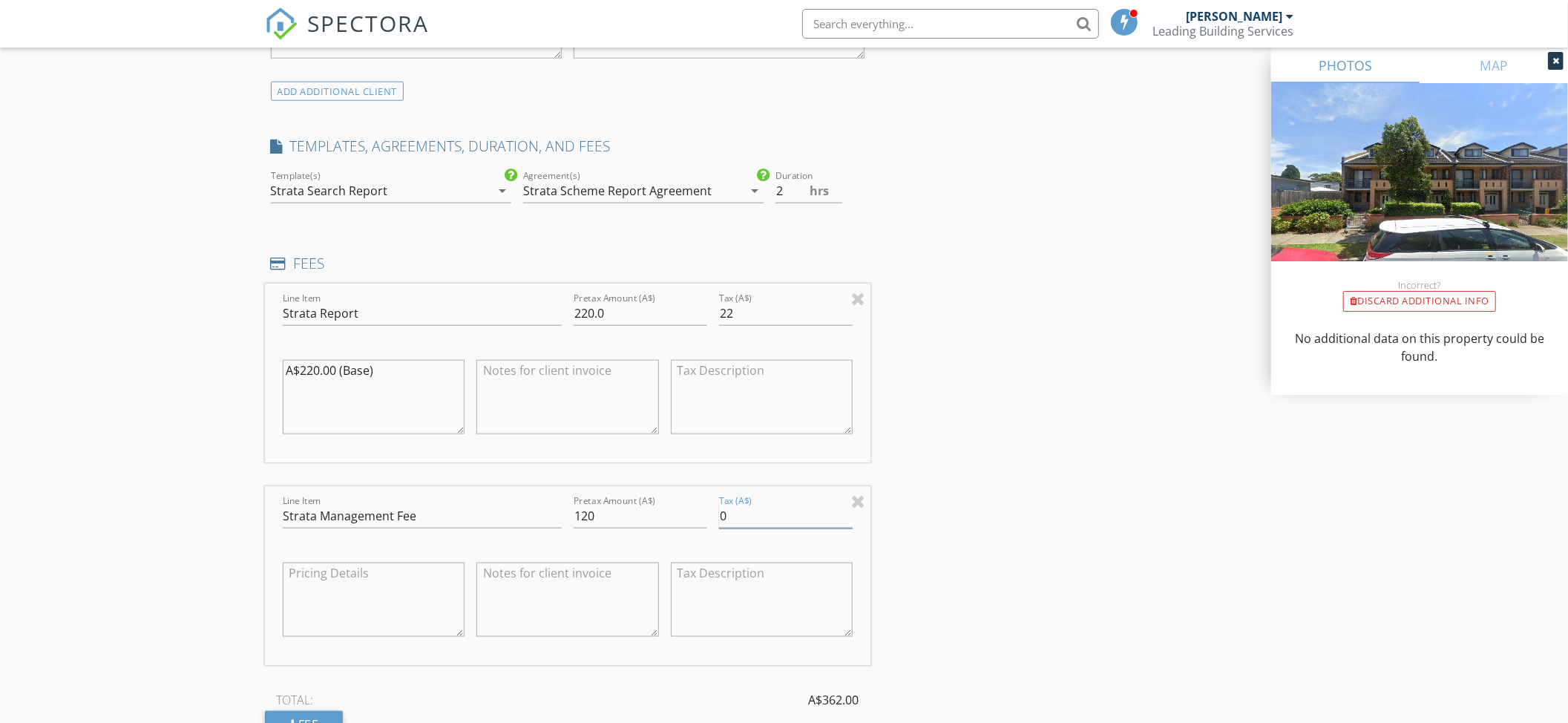
scroll to position [1386, 0]
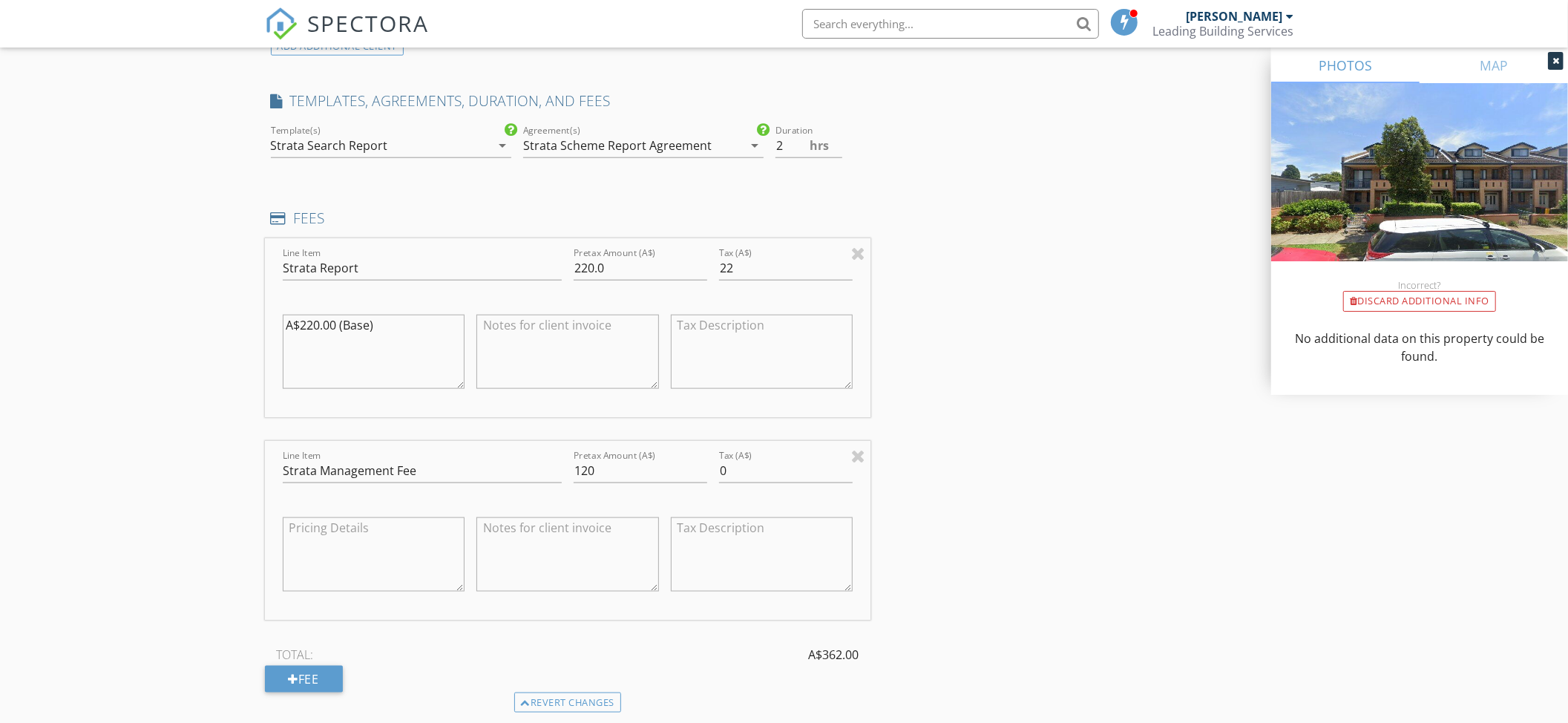
click at [301, 546] on textarea at bounding box center [374, 554] width 183 height 75
type textarea "{"
paste textarea "Elite Strata Management"
type textarea "Payment towards Elite Strata Management"
click at [506, 545] on textarea at bounding box center [568, 554] width 183 height 75
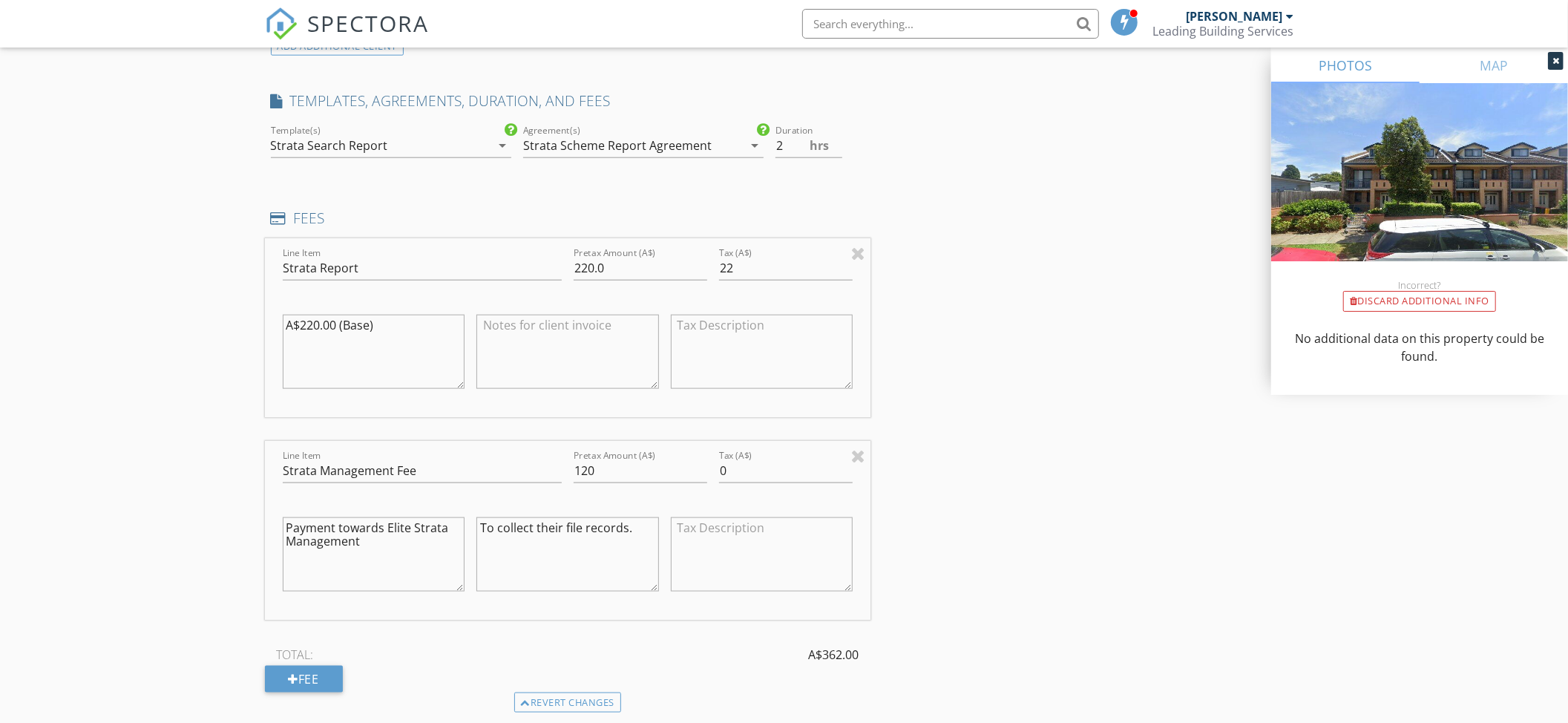
click at [532, 533] on textarea "To collect their file records." at bounding box center [568, 554] width 183 height 75
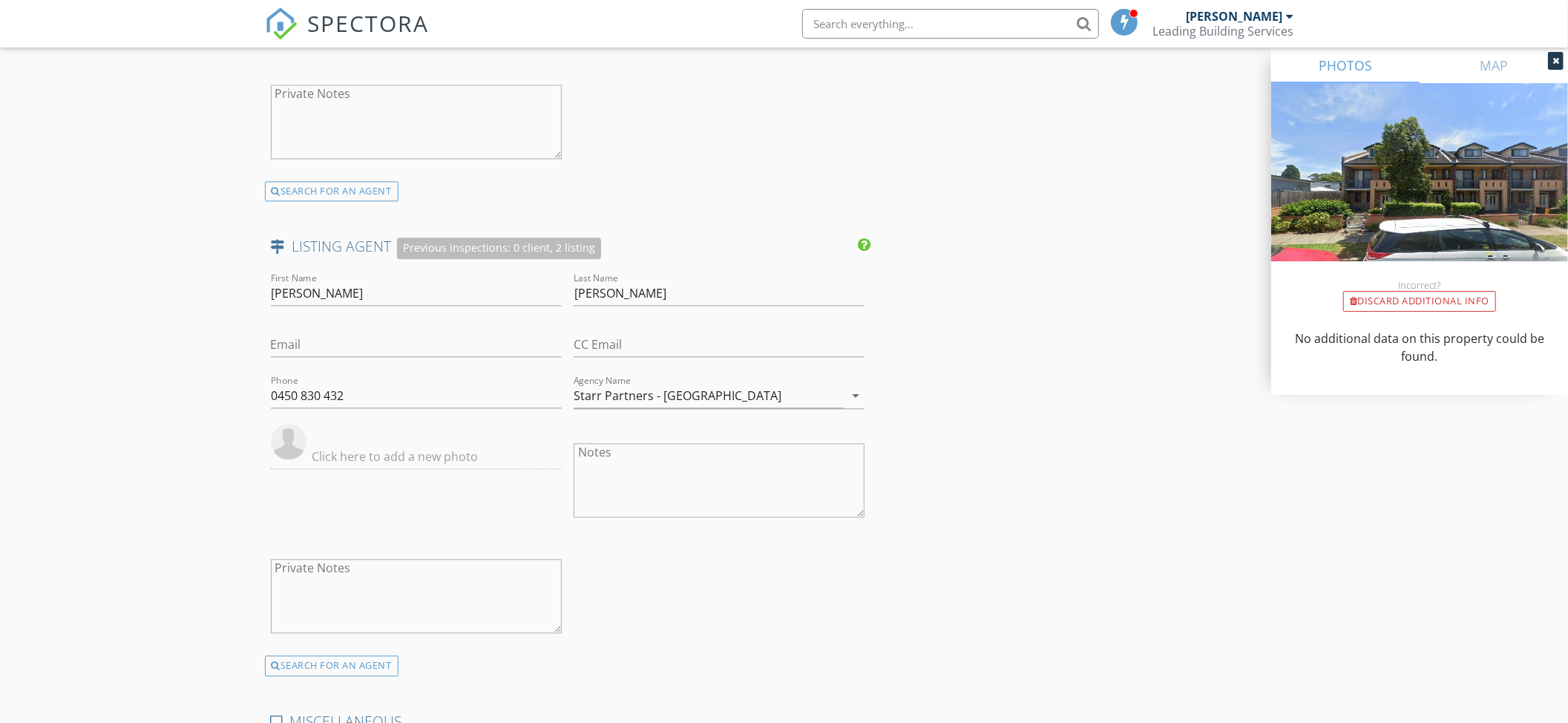
scroll to position [2971, 0]
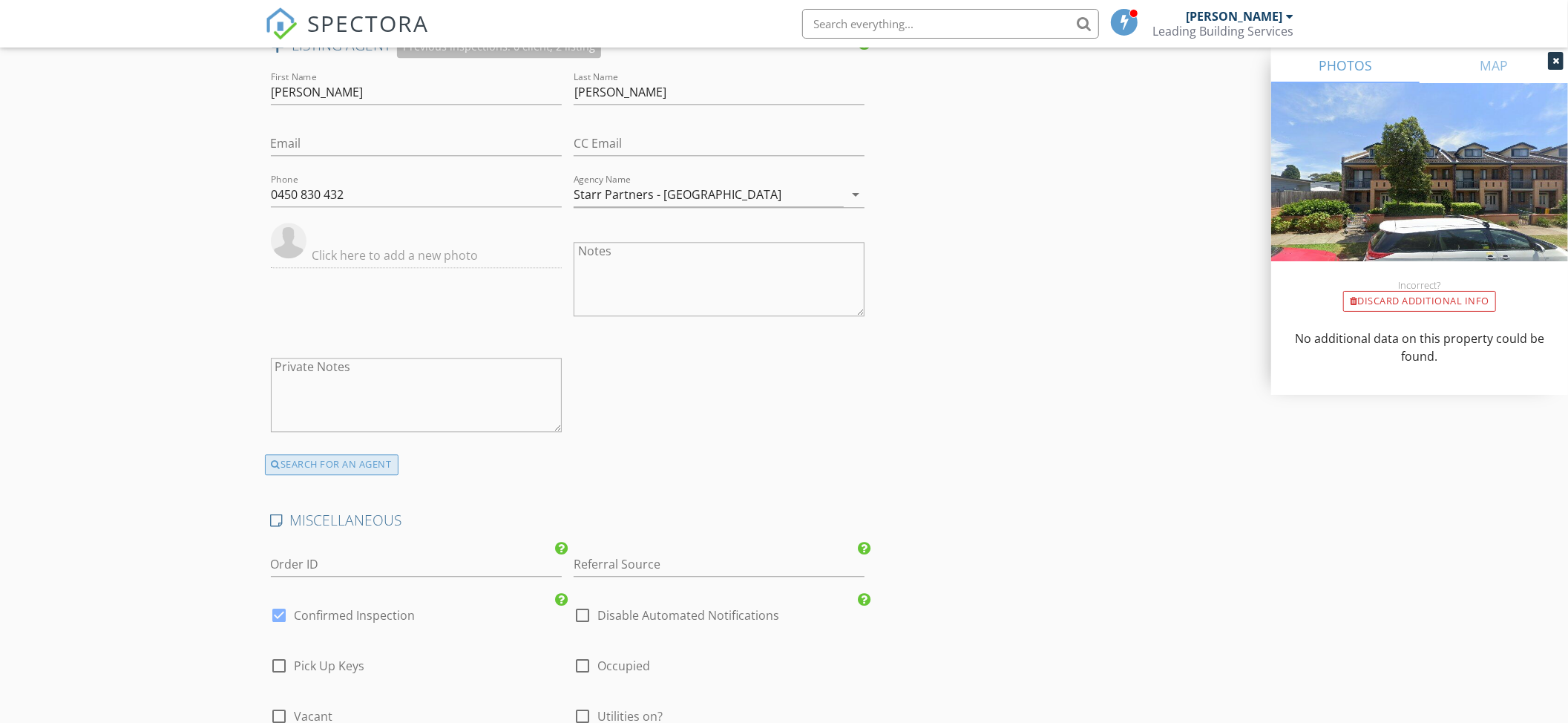
type textarea "To access their file records."
click at [301, 474] on div "SEARCH FOR AN AGENT" at bounding box center [332, 464] width 134 height 20
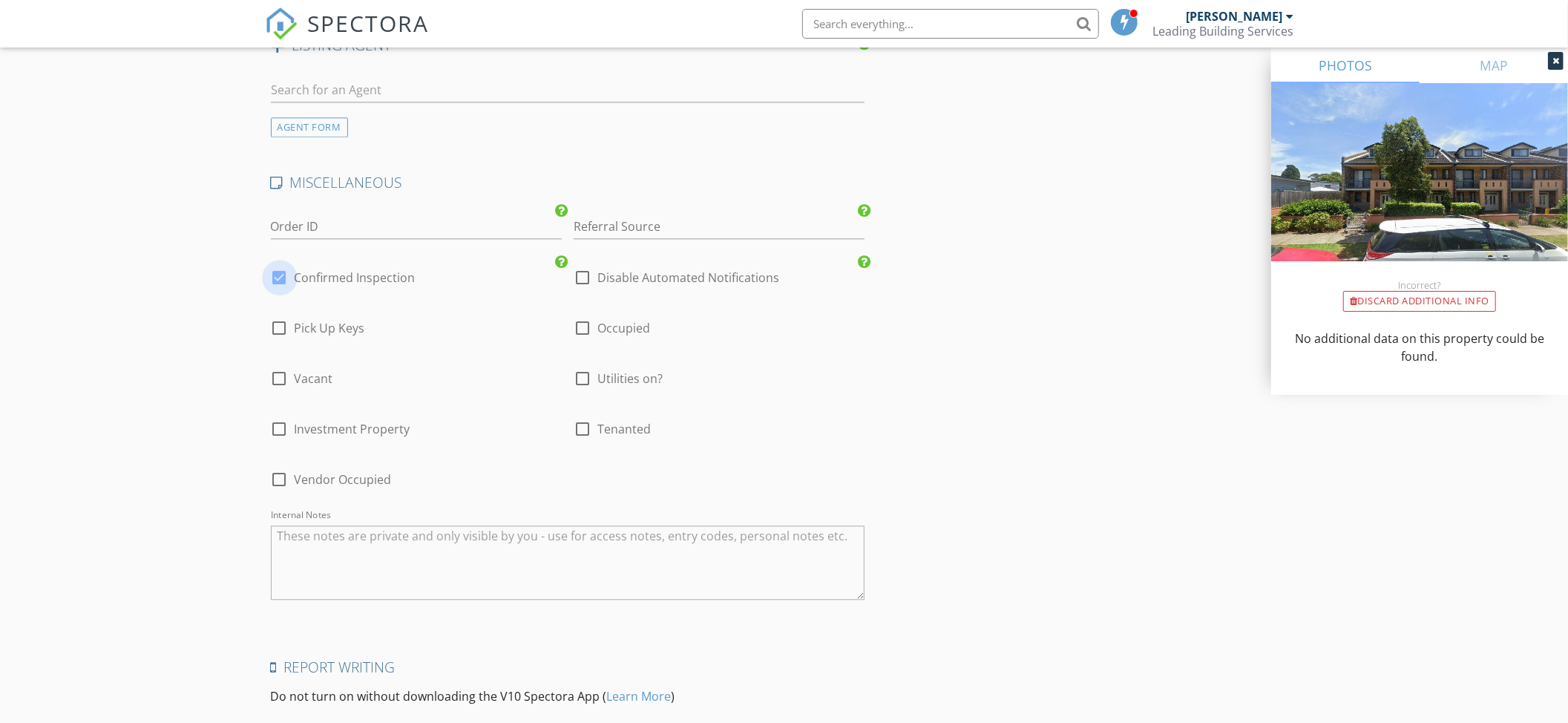
click at [282, 284] on div at bounding box center [280, 278] width 25 height 25
checkbox input "false"
checkbox input "true"
click at [663, 233] on input "Referral Source" at bounding box center [719, 226] width 291 height 24
click at [649, 253] on div "SLIC" at bounding box center [719, 256] width 290 height 30
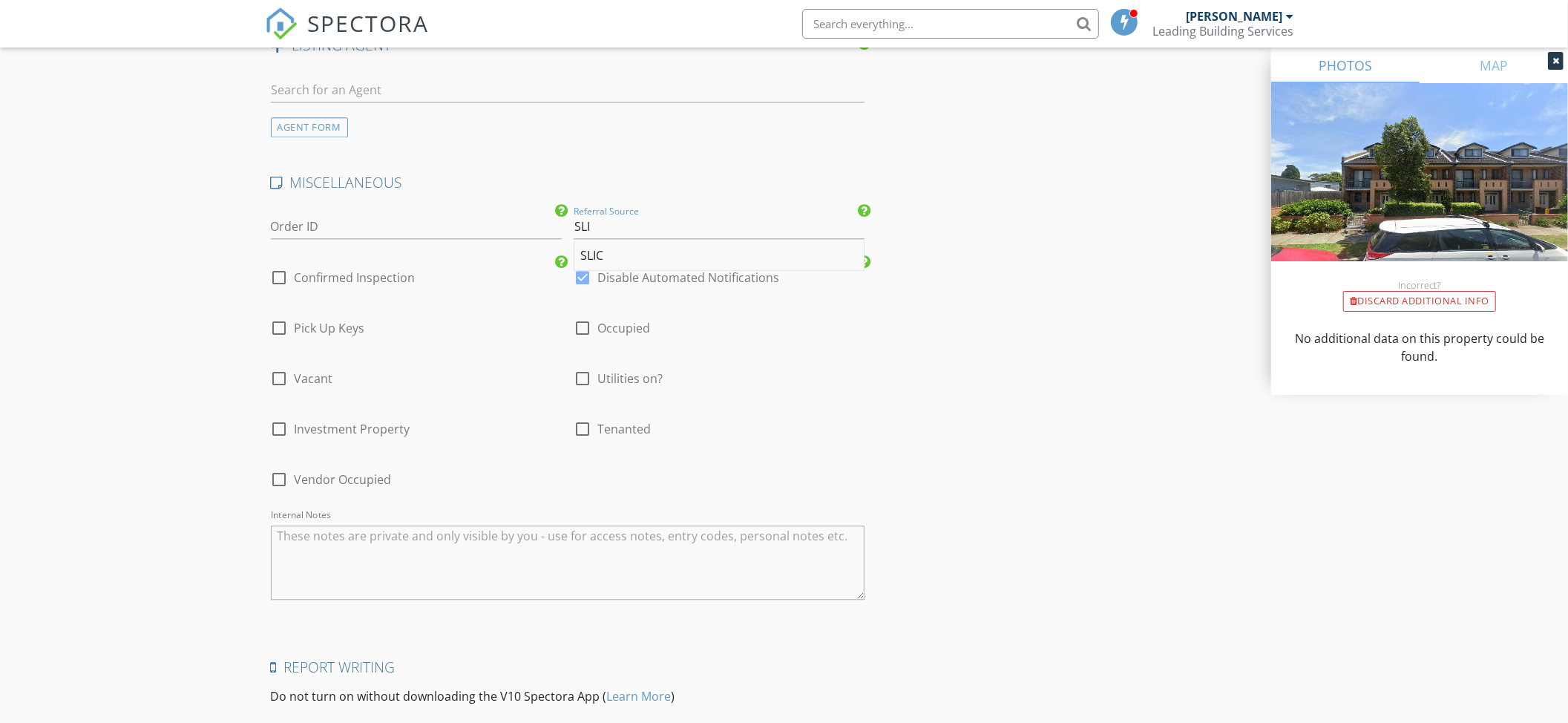
type input "SLIC"
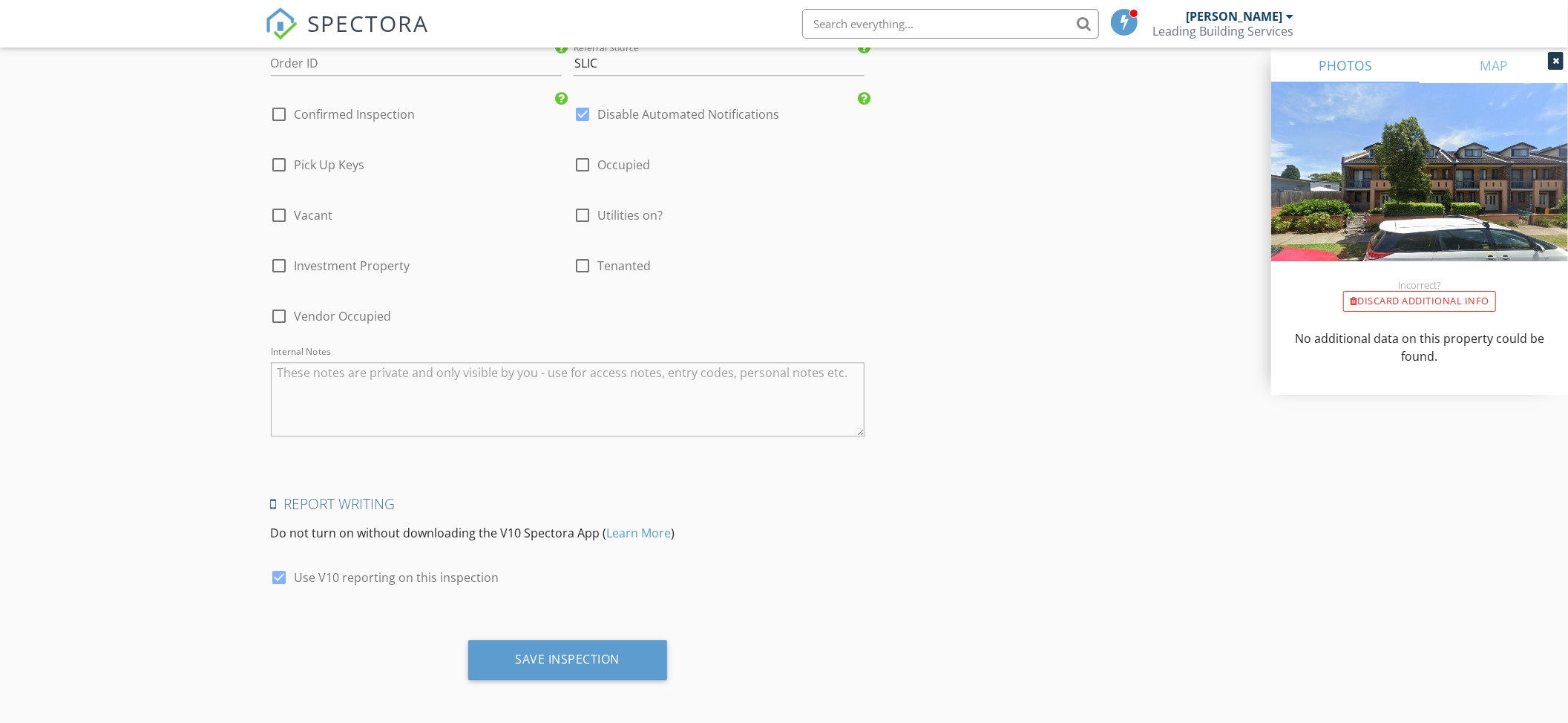
scroll to position [3143, 0]
click at [556, 655] on div "Save Inspection" at bounding box center [569, 655] width 105 height 15
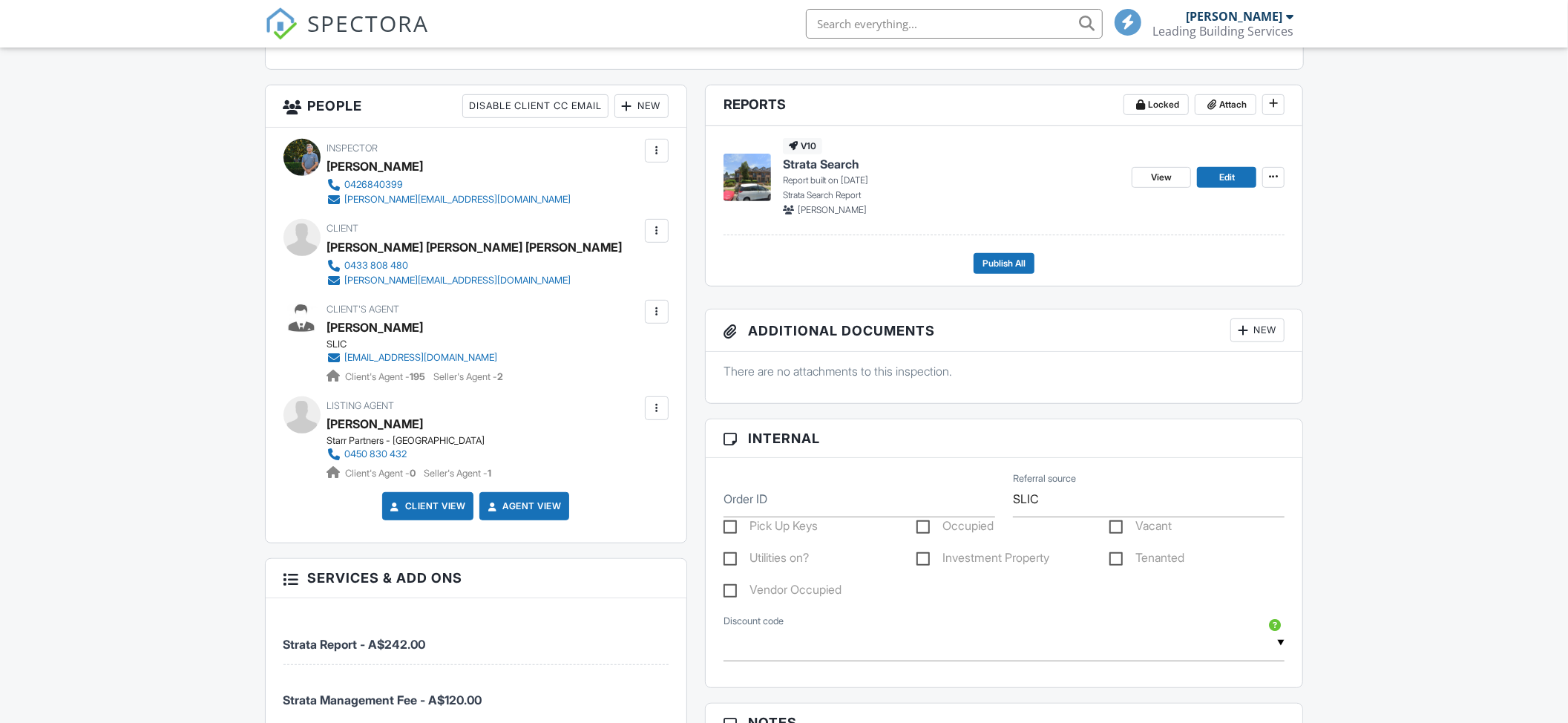
scroll to position [494, 0]
click at [656, 412] on div at bounding box center [657, 408] width 15 height 15
click at [594, 526] on li "Remove" at bounding box center [580, 528] width 160 height 37
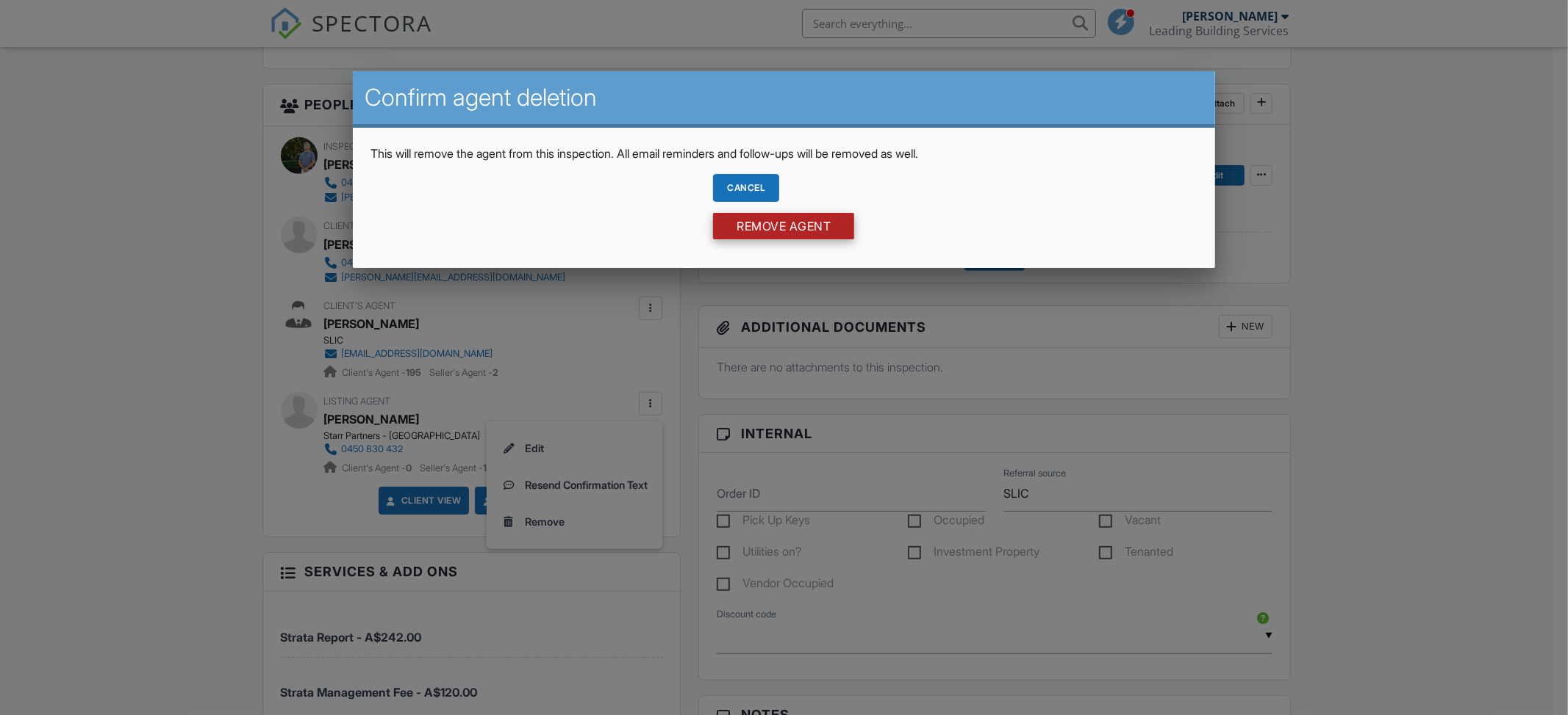
click at [792, 220] on input "Remove Agent" at bounding box center [783, 226] width 141 height 27
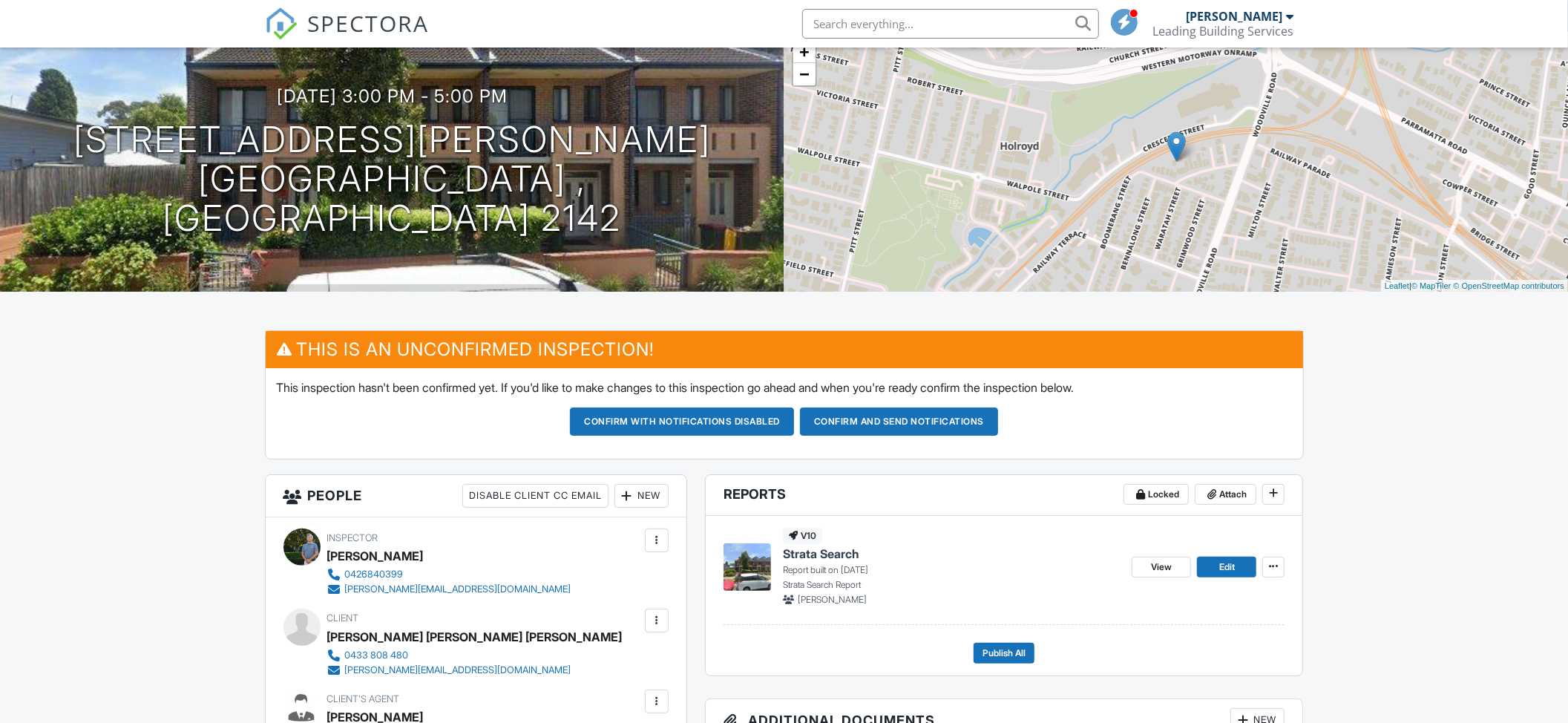
scroll to position [99, 0]
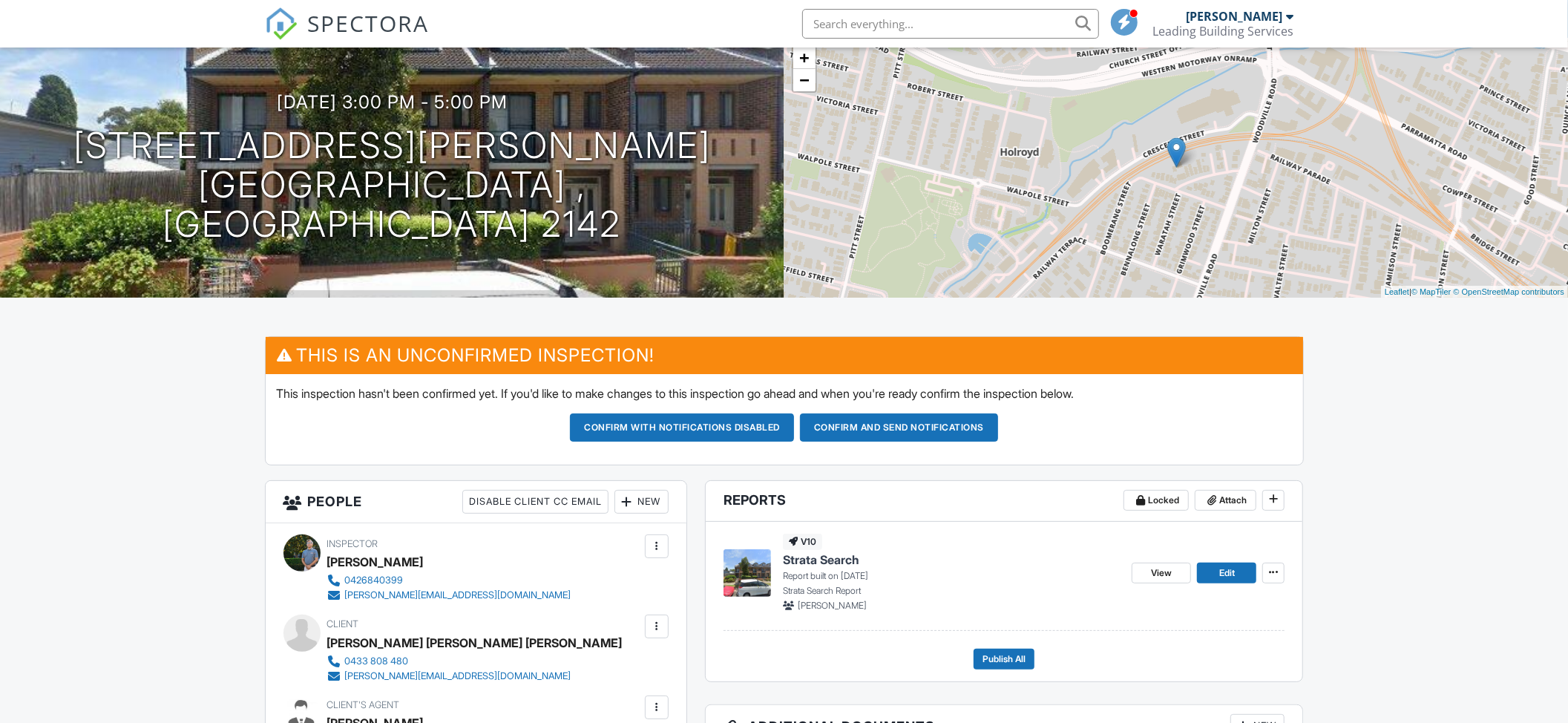
click at [938, 425] on button "Confirm and send notifications" at bounding box center [899, 427] width 199 height 28
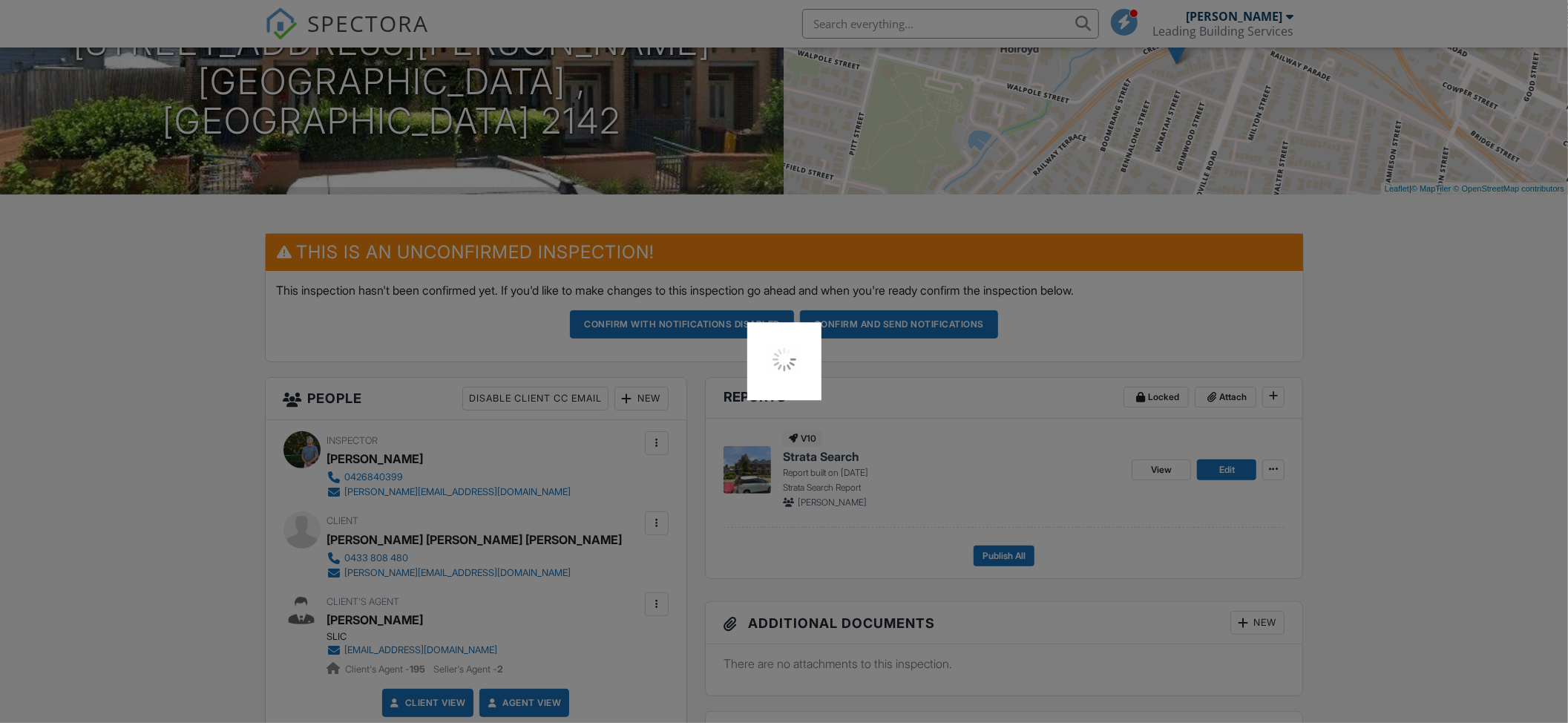
scroll to position [298, 0]
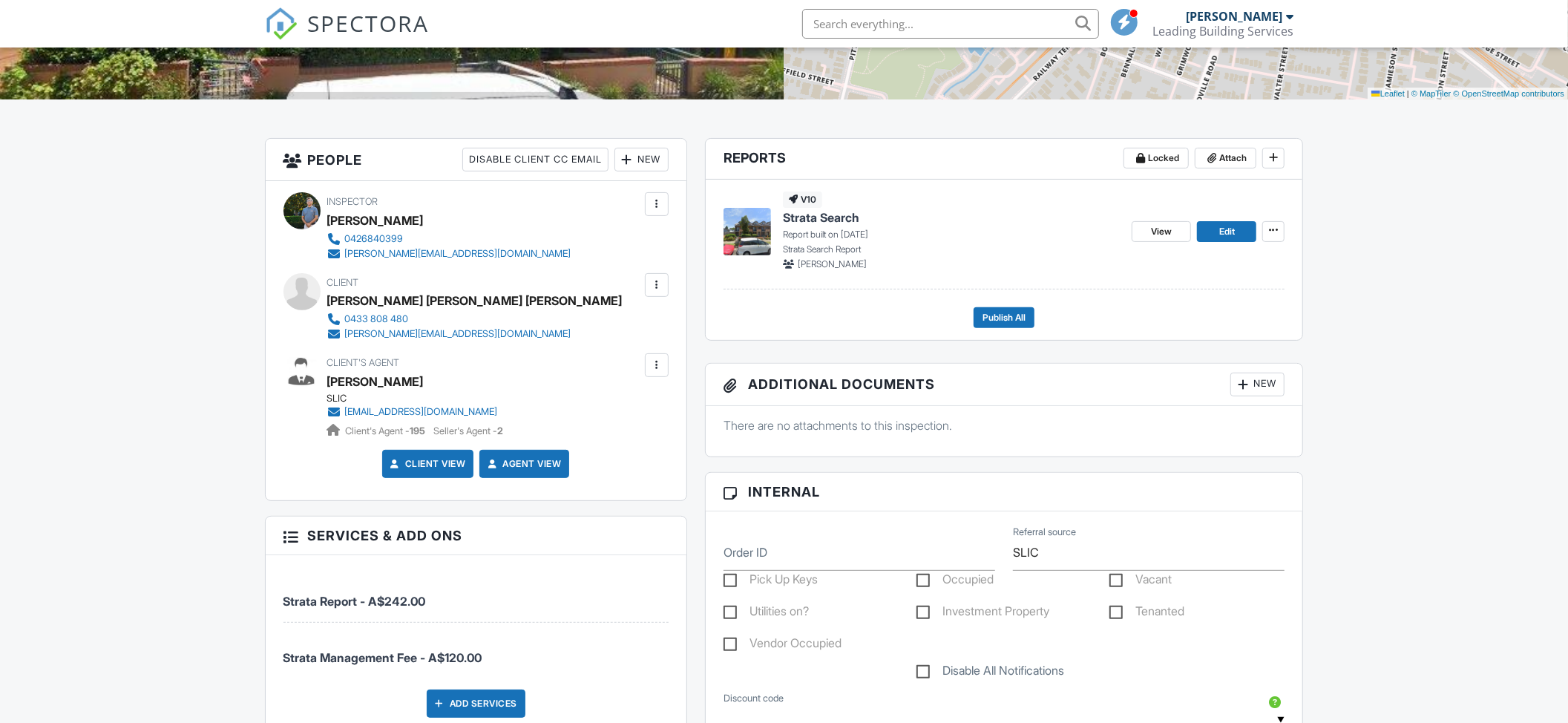
click at [661, 287] on div at bounding box center [657, 285] width 15 height 15
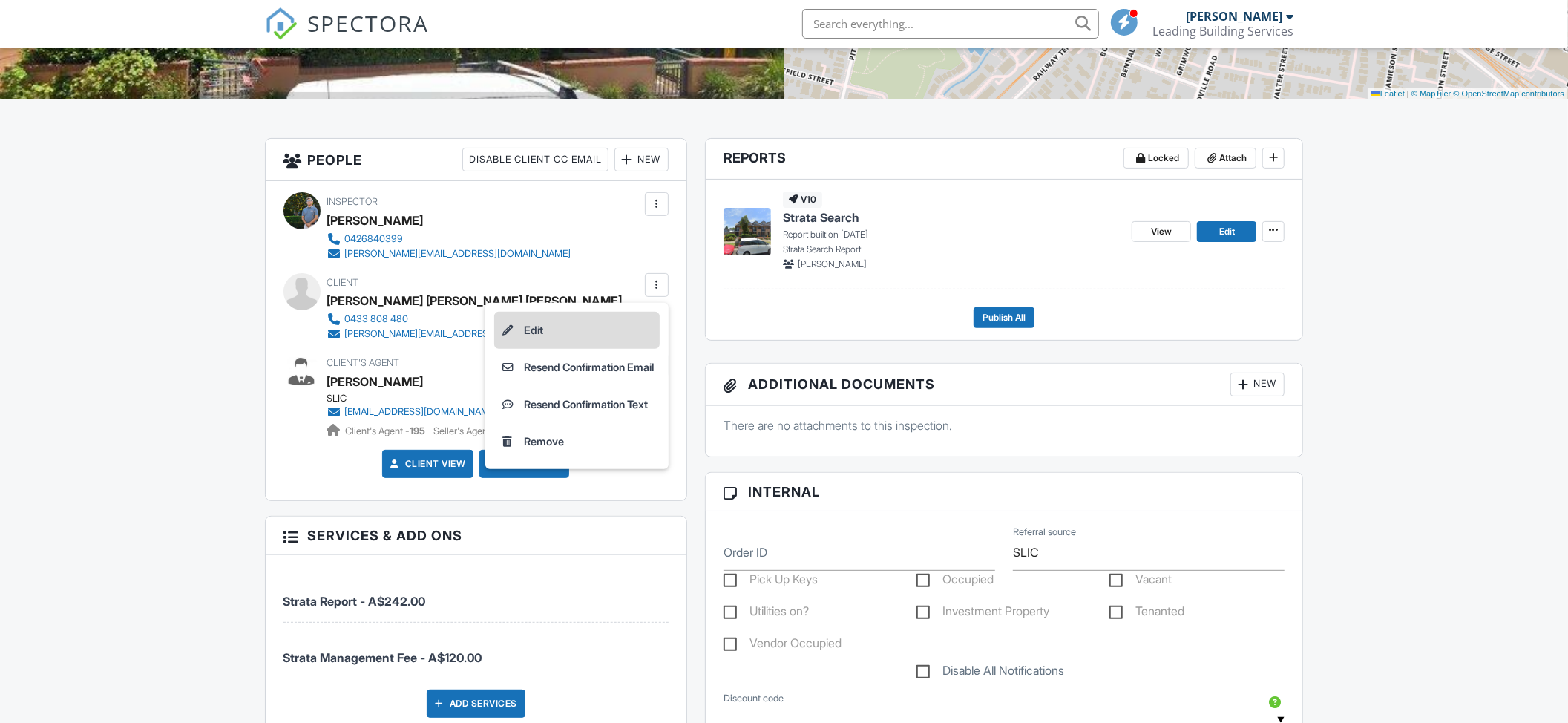
click at [638, 330] on li "Edit" at bounding box center [576, 330] width 166 height 37
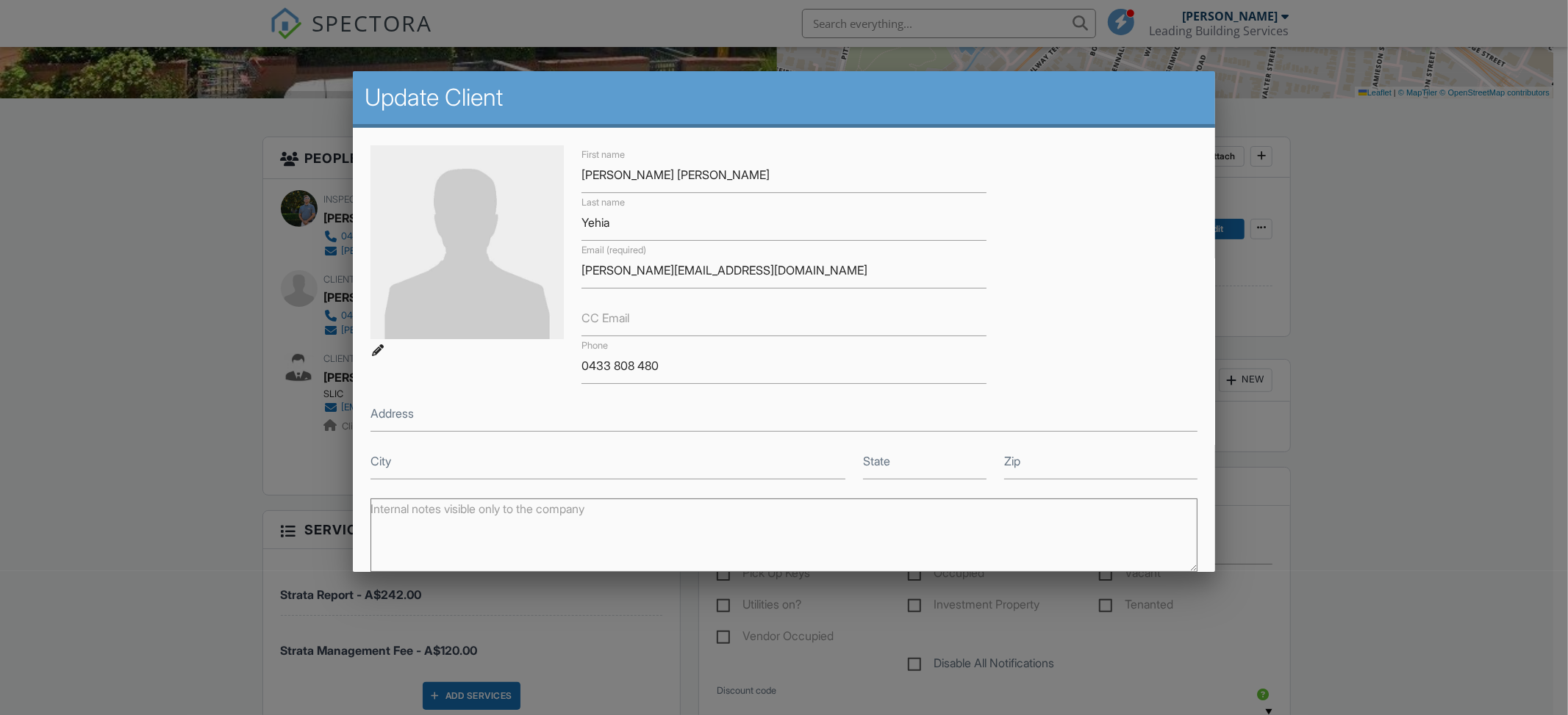
click at [91, 351] on div at bounding box center [784, 373] width 1568 height 894
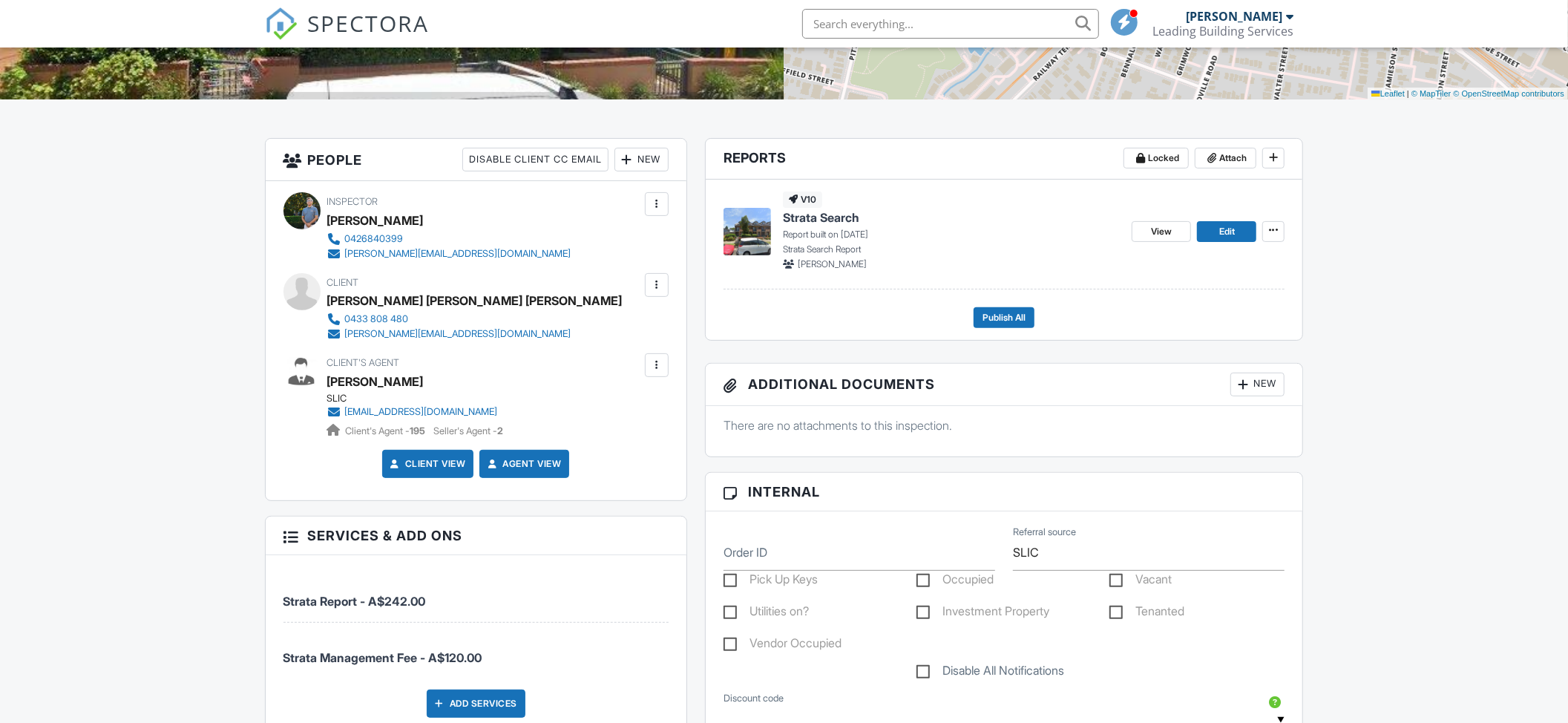
click at [653, 281] on div at bounding box center [657, 285] width 15 height 15
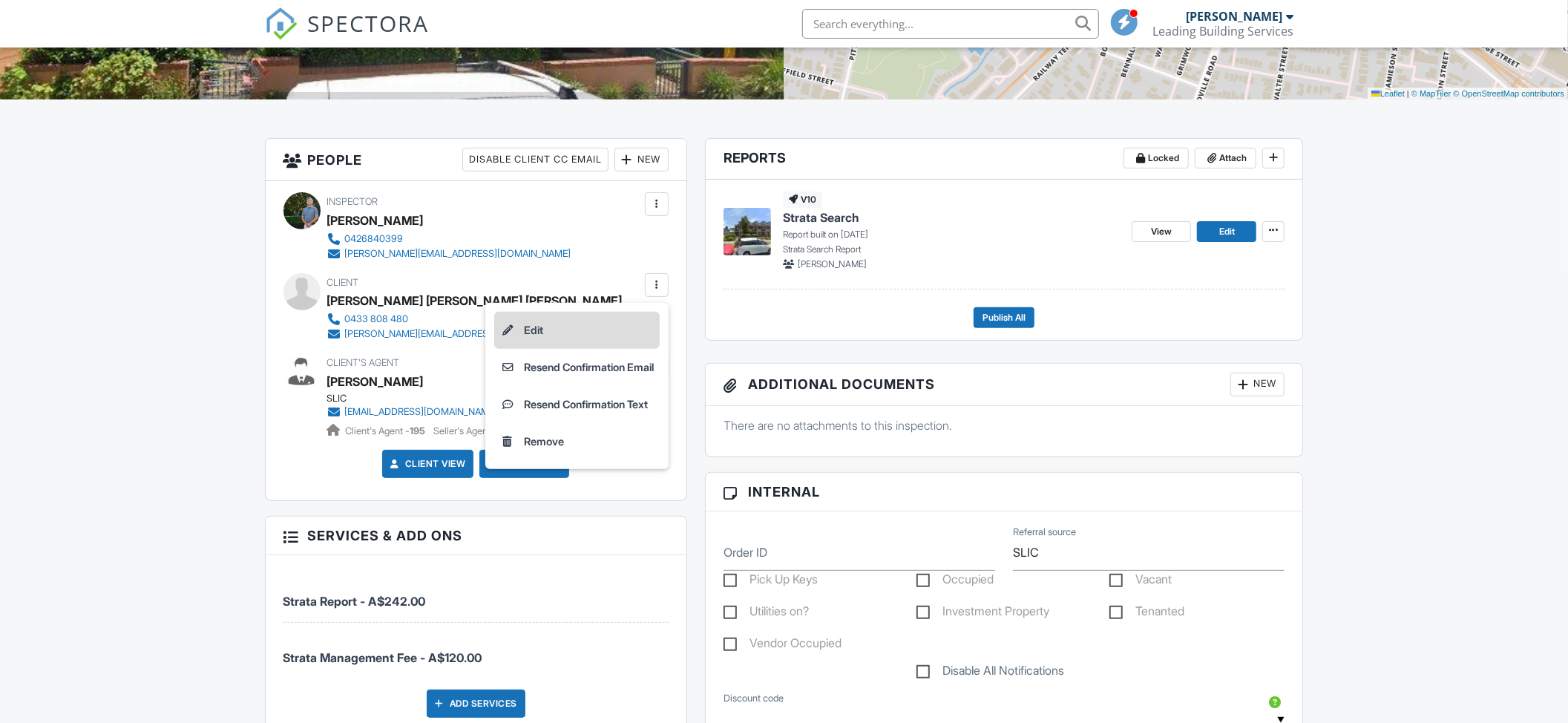
click at [624, 322] on li "Edit" at bounding box center [576, 330] width 166 height 37
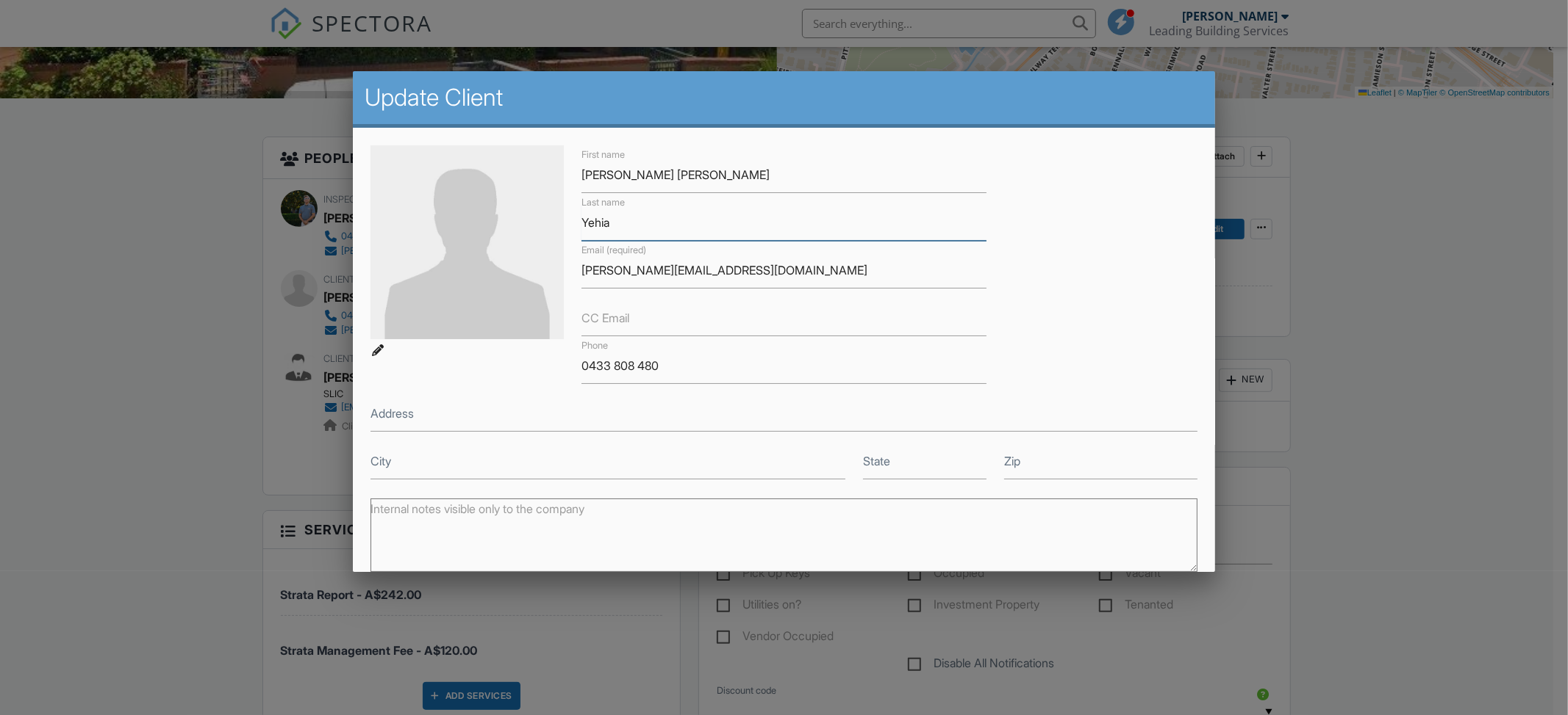
drag, startPoint x: 615, startPoint y: 221, endPoint x: 413, endPoint y: 111, distance: 230.0
click at [428, 233] on div "First name [PERSON_NAME] [PERSON_NAME] Last name [PERSON_NAME] Email (required)…" at bounding box center [784, 312] width 845 height 334
drag, startPoint x: 466, startPoint y: 288, endPoint x: 257, endPoint y: 262, distance: 210.6
drag, startPoint x: 606, startPoint y: 372, endPoint x: 386, endPoint y: 7, distance: 426.2
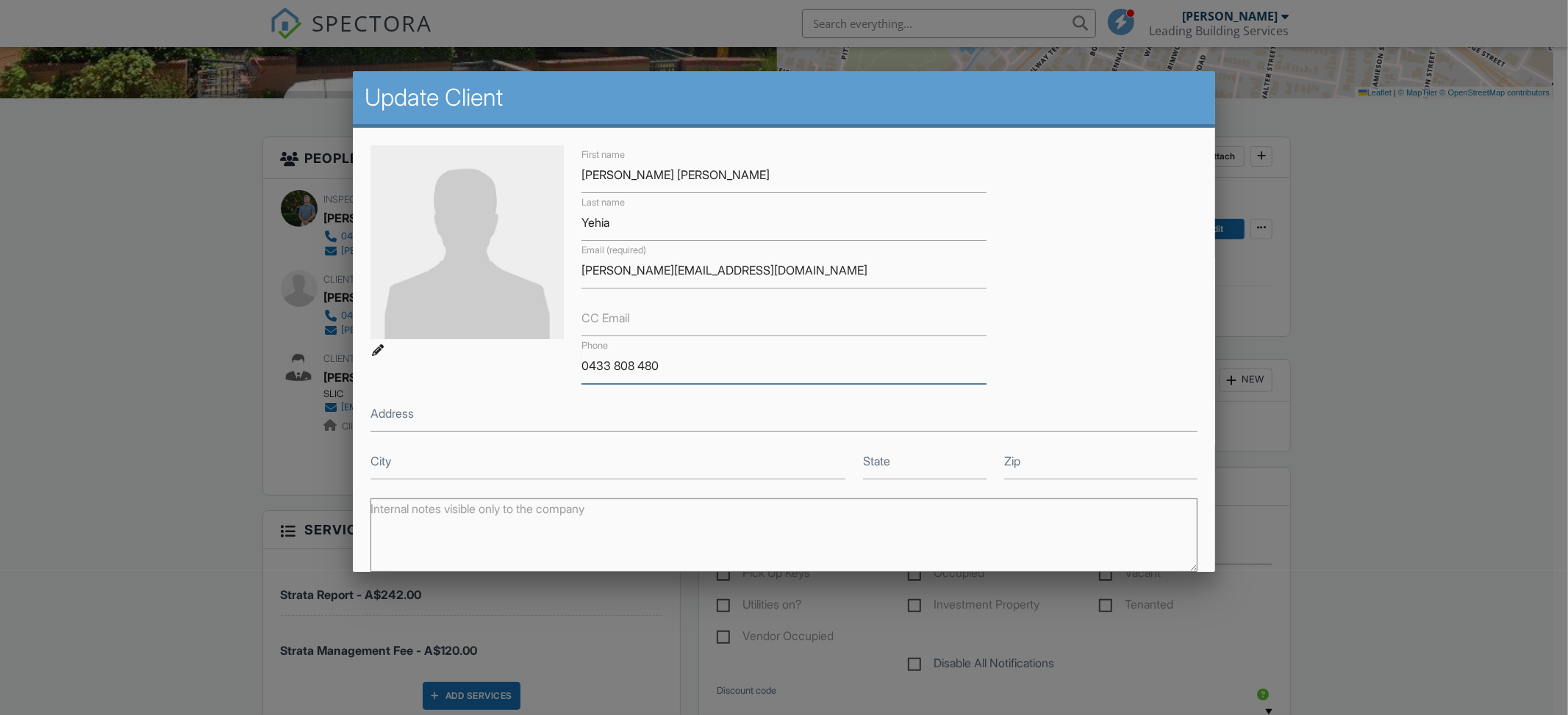
click at [370, 358] on div "First name [PERSON_NAME] [PERSON_NAME] Last name [PERSON_NAME] Email (required)…" at bounding box center [784, 312] width 845 height 334
